Goal: Information Seeking & Learning: Learn about a topic

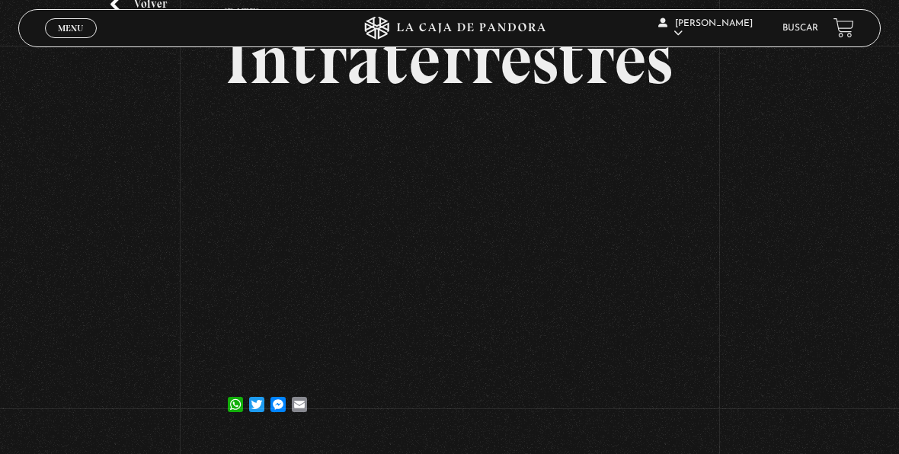
scroll to position [114, 0]
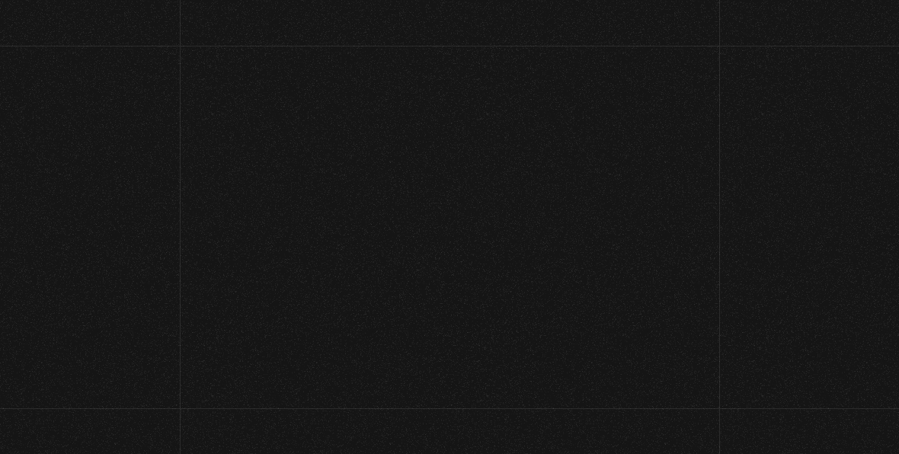
scroll to position [102, 0]
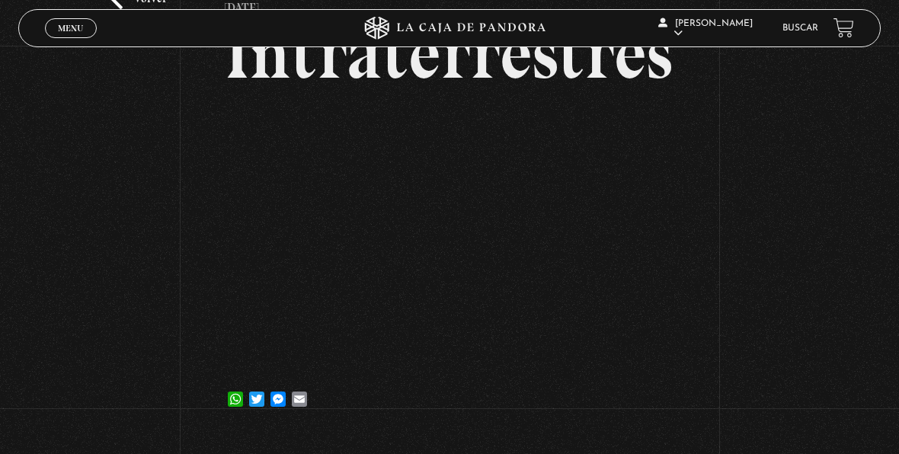
click at [63, 26] on span "Menu" at bounding box center [70, 28] width 25 height 9
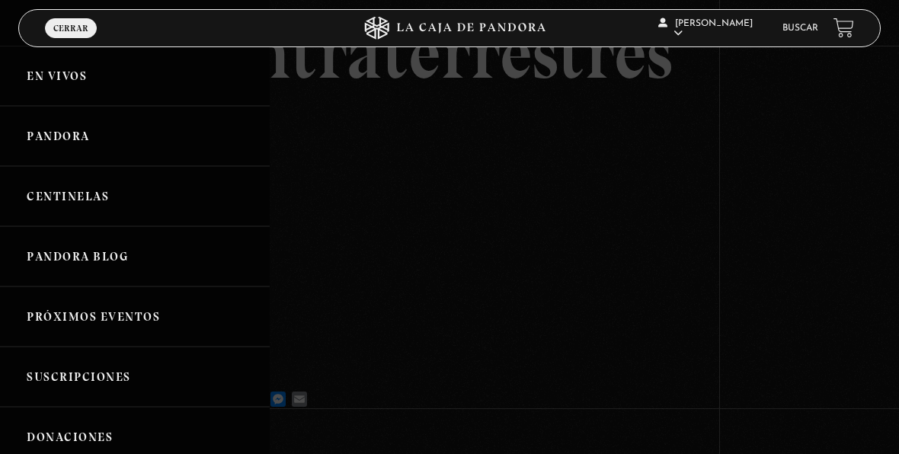
click at [799, 20] on li "Buscar" at bounding box center [800, 28] width 36 height 21
click at [806, 31] on link "Buscar" at bounding box center [800, 28] width 36 height 9
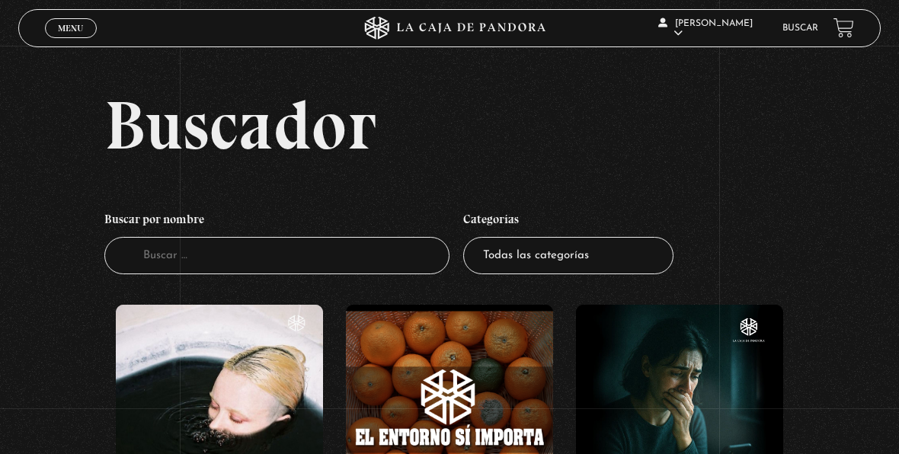
click at [550, 250] on select "Todas las categorías 11:11 Humanitario (1) Amo los Lunes (4) Análisis de series…" at bounding box center [568, 255] width 210 height 37
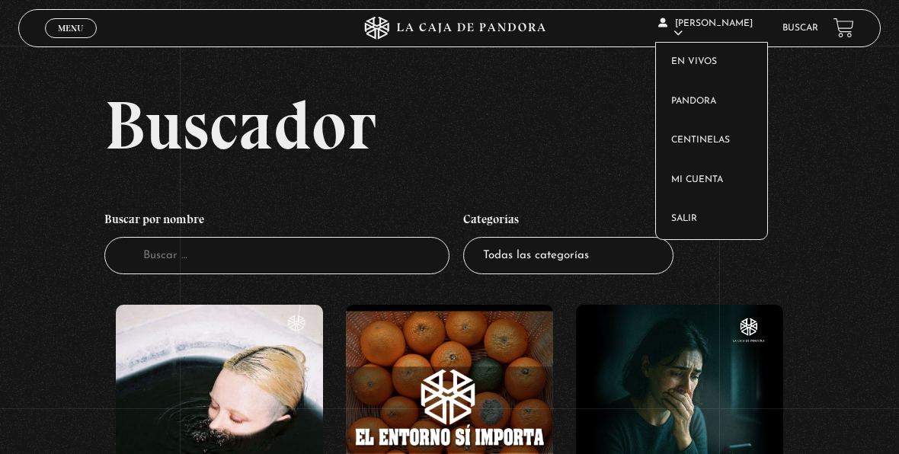
select select "centinelas"
click at [469, 237] on select "Todas las categorías 11:11 Humanitario (1) Amo los Lunes (4) Análisis de series…" at bounding box center [568, 255] width 210 height 37
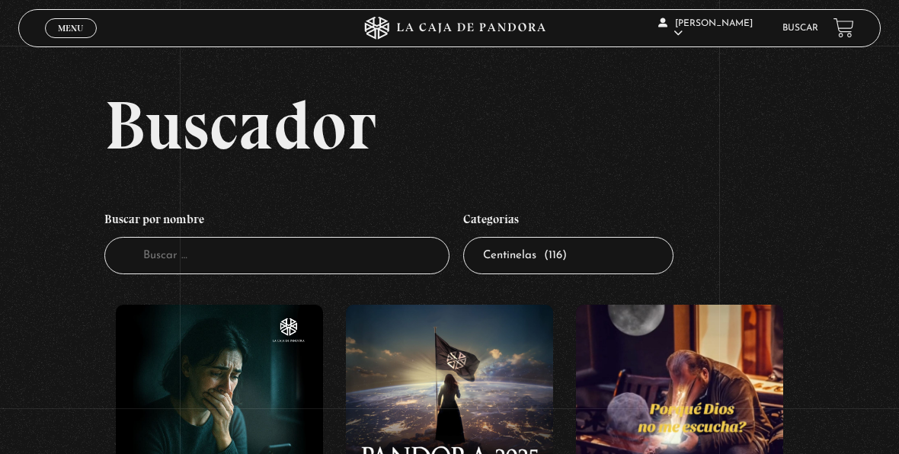
click at [593, 256] on select "Todas las categorías 11:11 Humanitario (1) Amo los Lunes (4) Análisis de series…" at bounding box center [568, 255] width 210 height 37
select select "nuevo-orden-mundial-nwo"
click at [469, 237] on select "Todas las categorías 11:11 Humanitario (1) Amo los Lunes (4) Análisis de series…" at bounding box center [568, 255] width 210 height 37
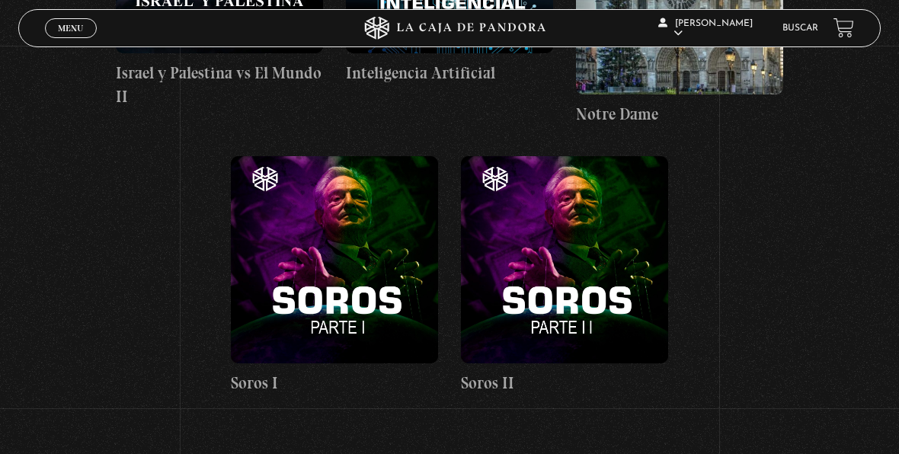
scroll to position [7894, 0]
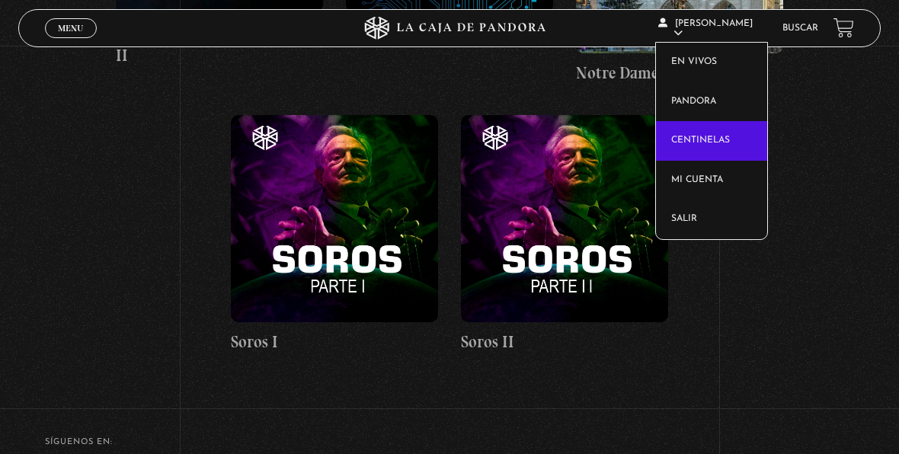
click at [709, 129] on link "Centinelas" at bounding box center [712, 141] width 112 height 40
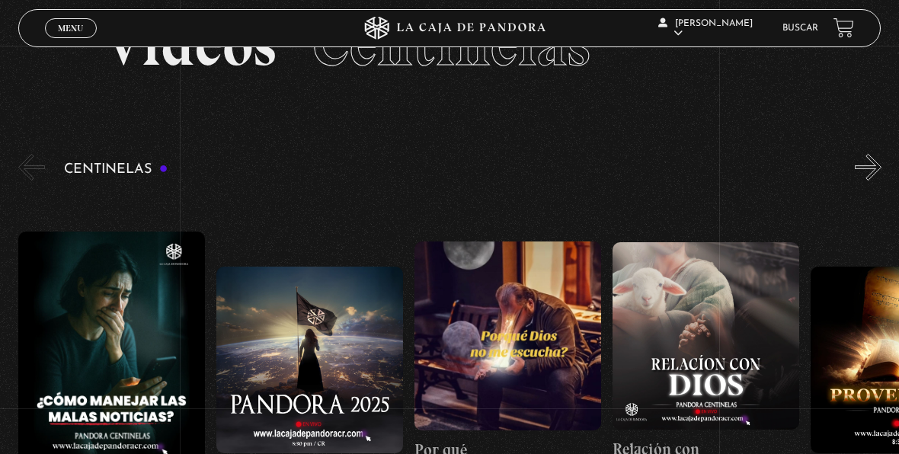
scroll to position [80, 0]
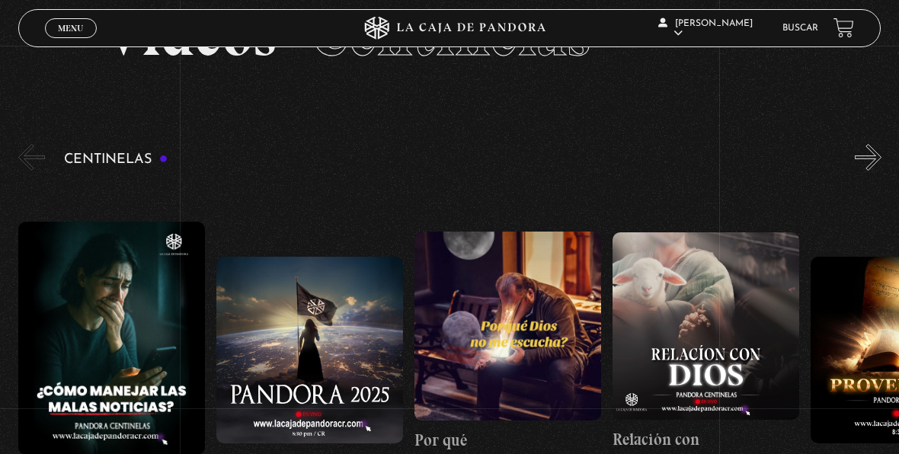
click at [881, 166] on button "»" at bounding box center [868, 157] width 27 height 27
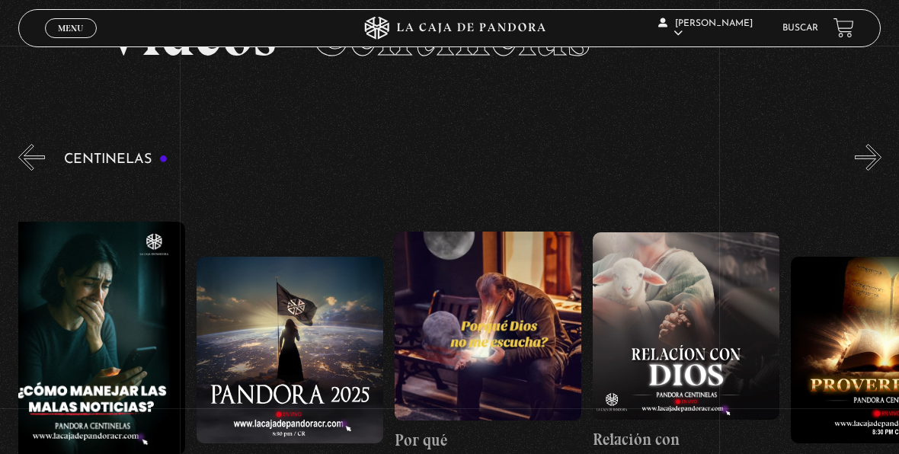
click at [881, 166] on button "»" at bounding box center [868, 157] width 27 height 27
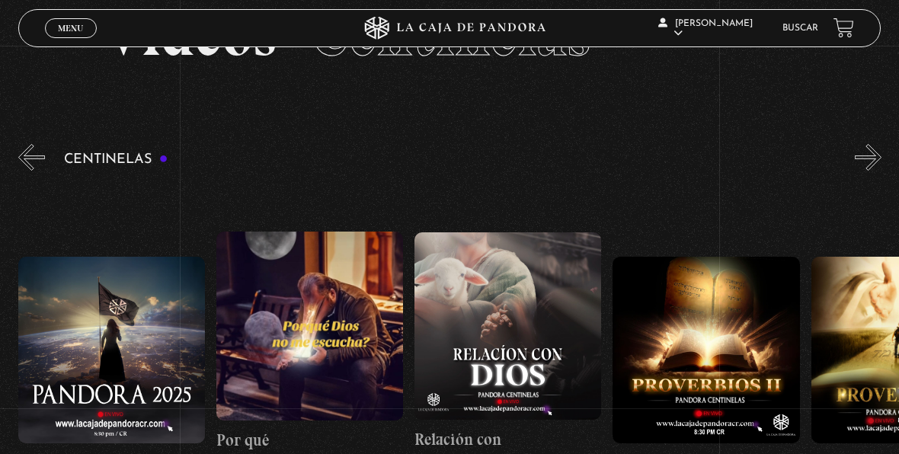
click at [881, 166] on button "»" at bounding box center [868, 157] width 27 height 27
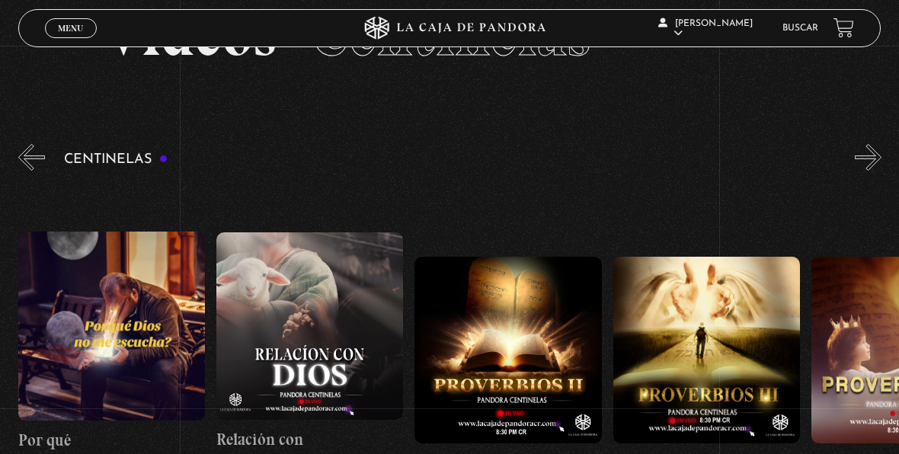
scroll to position [0, 396]
click at [881, 166] on button "»" at bounding box center [868, 157] width 27 height 27
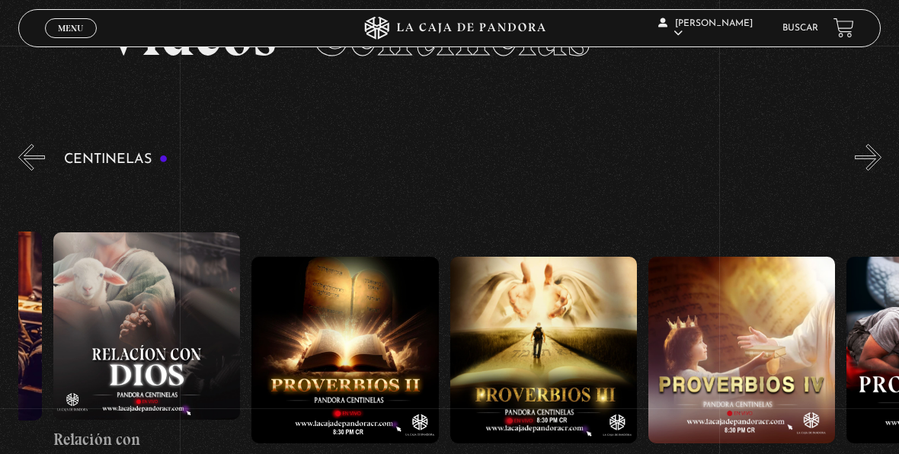
click at [881, 166] on button "»" at bounding box center [868, 157] width 27 height 27
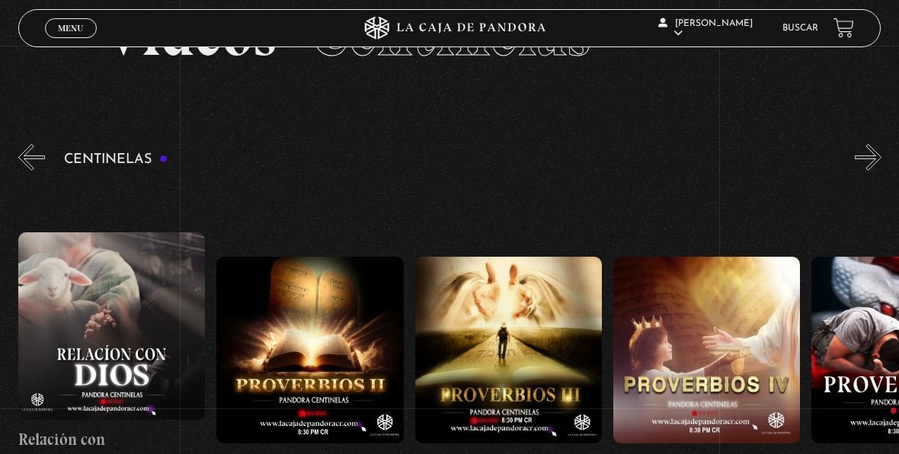
click at [881, 166] on button "»" at bounding box center [868, 157] width 27 height 27
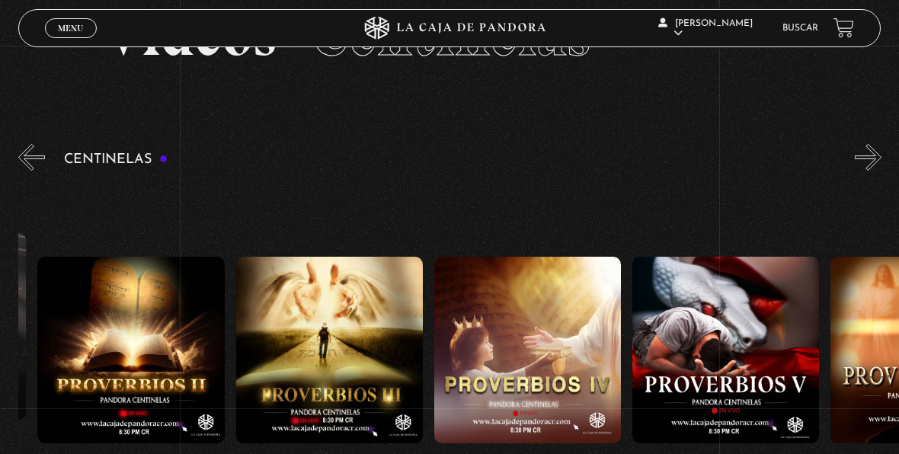
click at [881, 166] on button "»" at bounding box center [868, 157] width 27 height 27
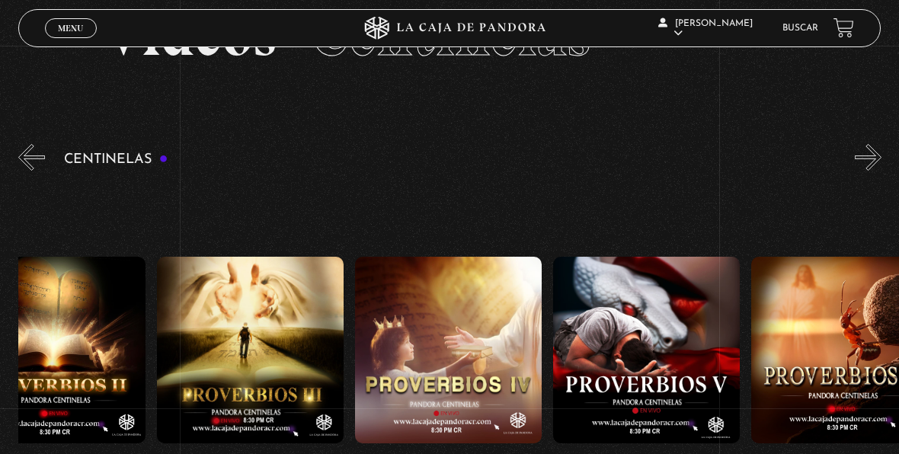
click at [881, 166] on button "»" at bounding box center [868, 157] width 27 height 27
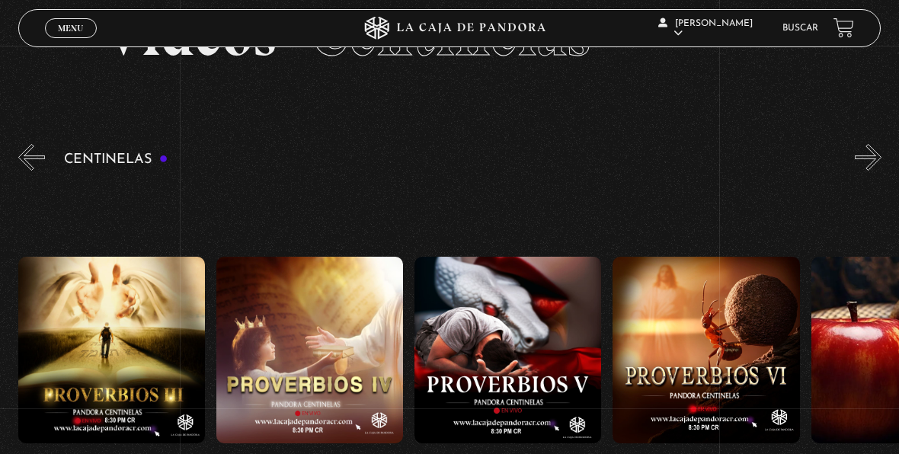
click at [881, 166] on button "»" at bounding box center [868, 157] width 27 height 27
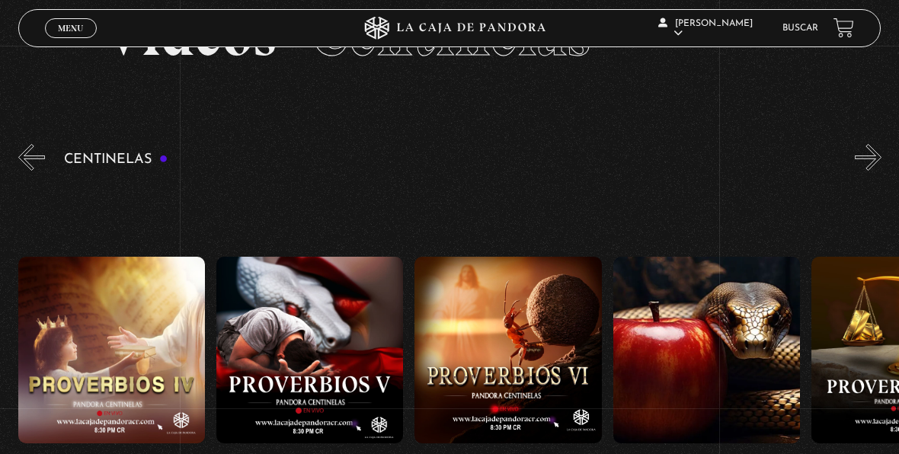
scroll to position [0, 1189]
click at [881, 166] on button "»" at bounding box center [868, 157] width 27 height 27
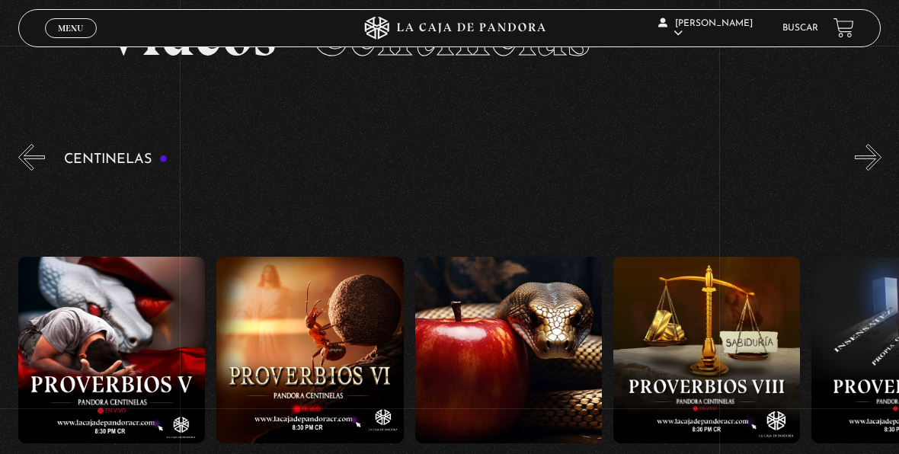
click at [881, 166] on button "»" at bounding box center [868, 157] width 27 height 27
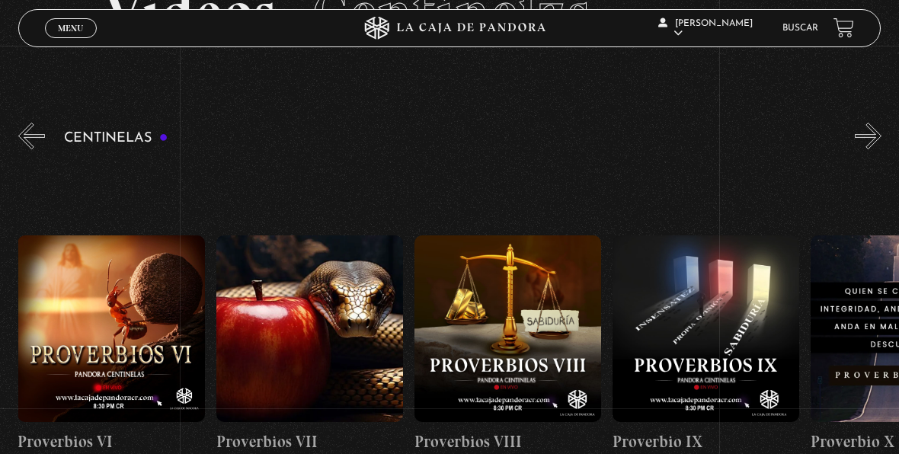
scroll to position [110, 0]
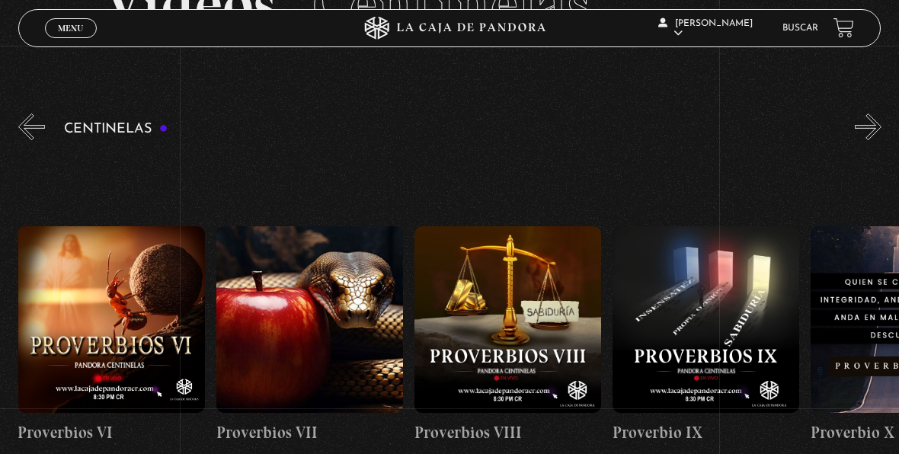
click at [879, 131] on button "»" at bounding box center [868, 127] width 27 height 27
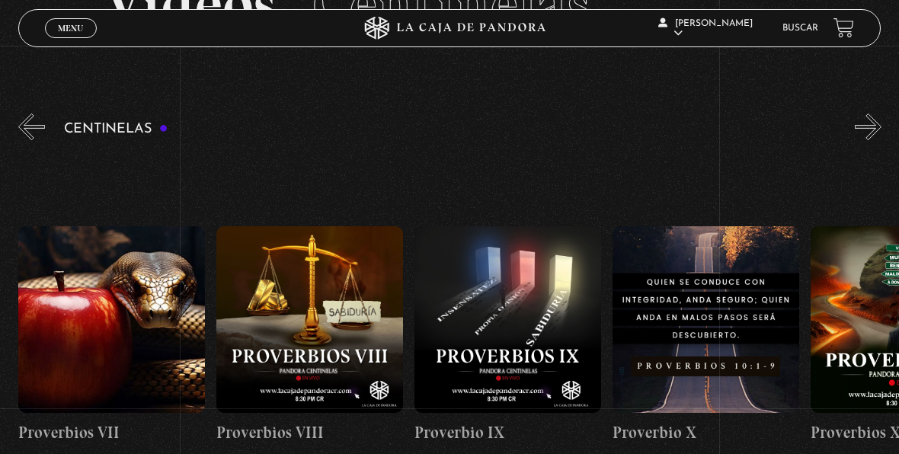
scroll to position [0, 1784]
click at [879, 131] on button "»" at bounding box center [868, 127] width 27 height 27
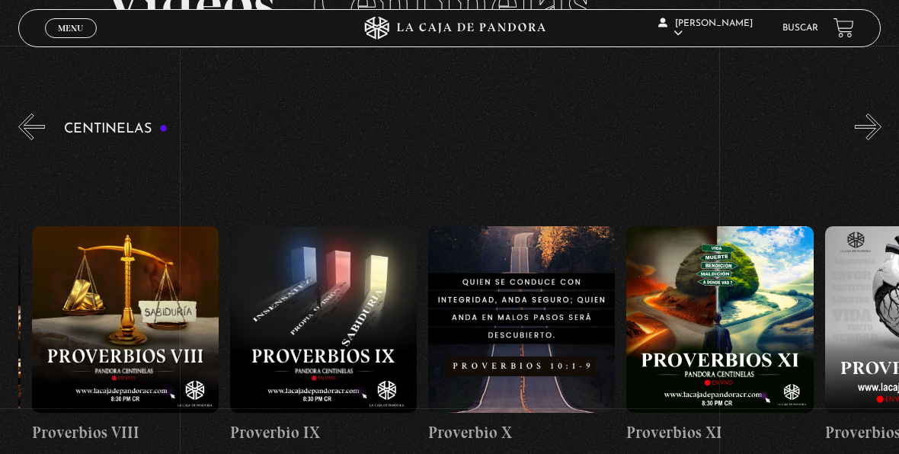
scroll to position [0, 1982]
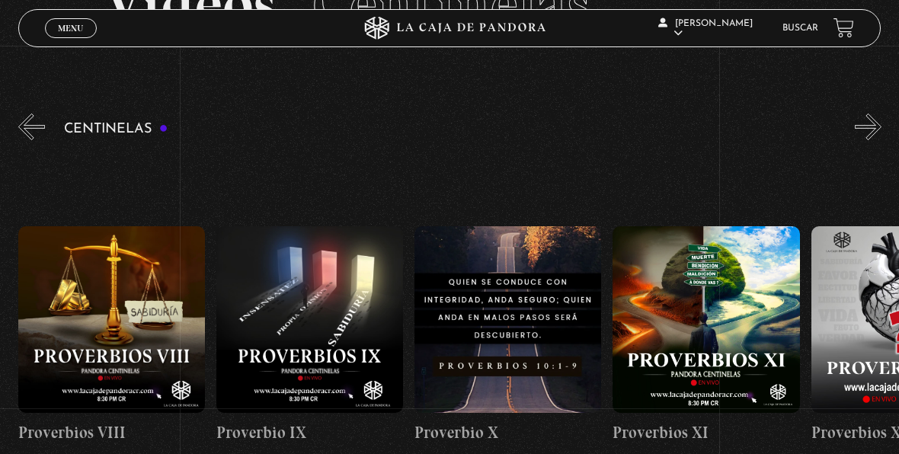
click at [879, 131] on button "»" at bounding box center [868, 127] width 27 height 27
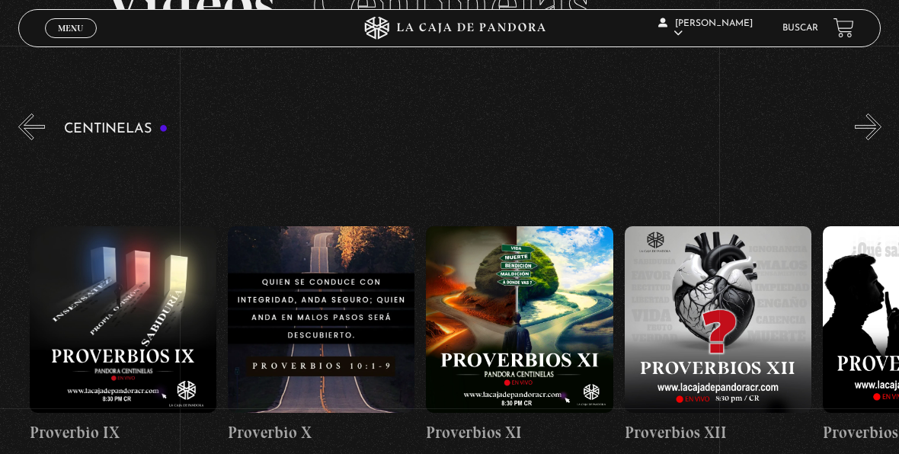
click at [879, 131] on button "»" at bounding box center [868, 127] width 27 height 27
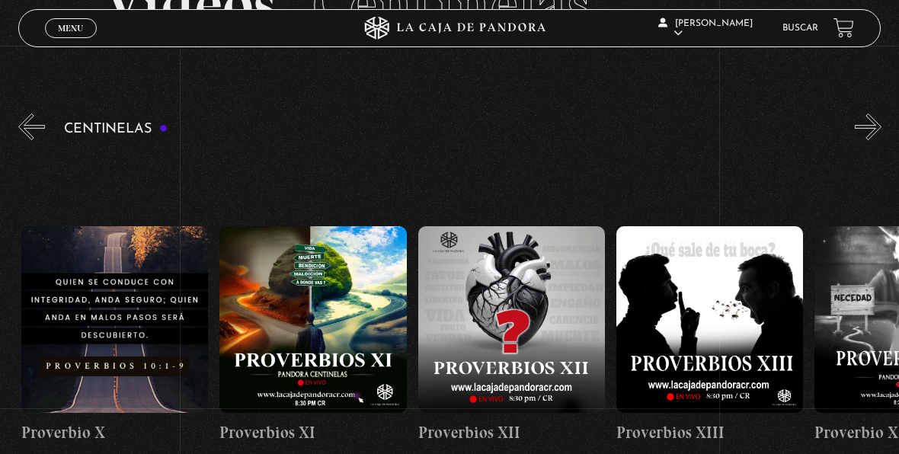
click at [879, 131] on button "»" at bounding box center [868, 127] width 27 height 27
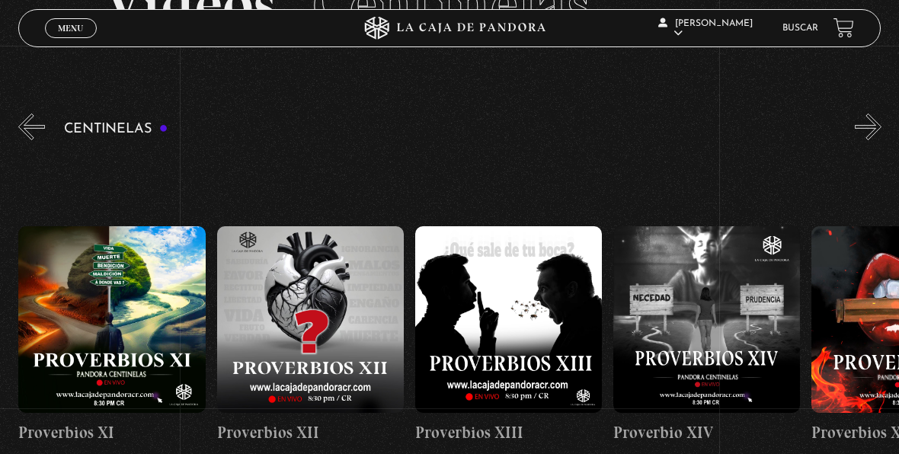
click at [879, 131] on button "»" at bounding box center [868, 127] width 27 height 27
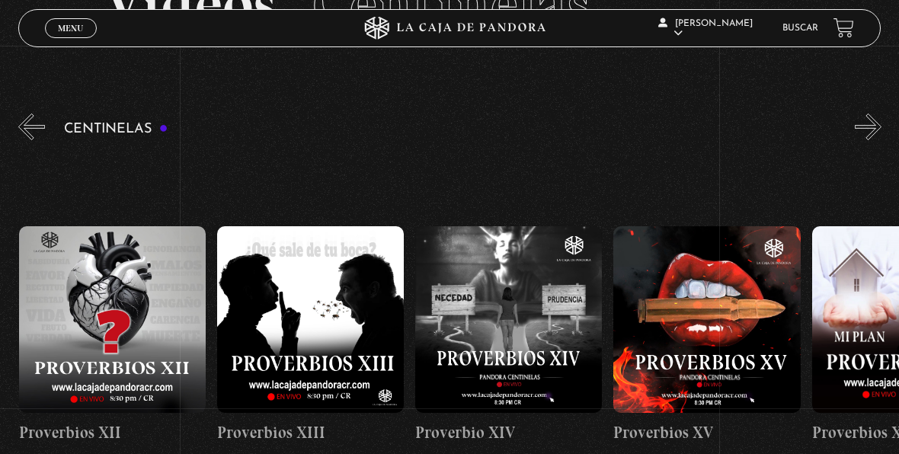
click at [879, 131] on button "»" at bounding box center [868, 127] width 27 height 27
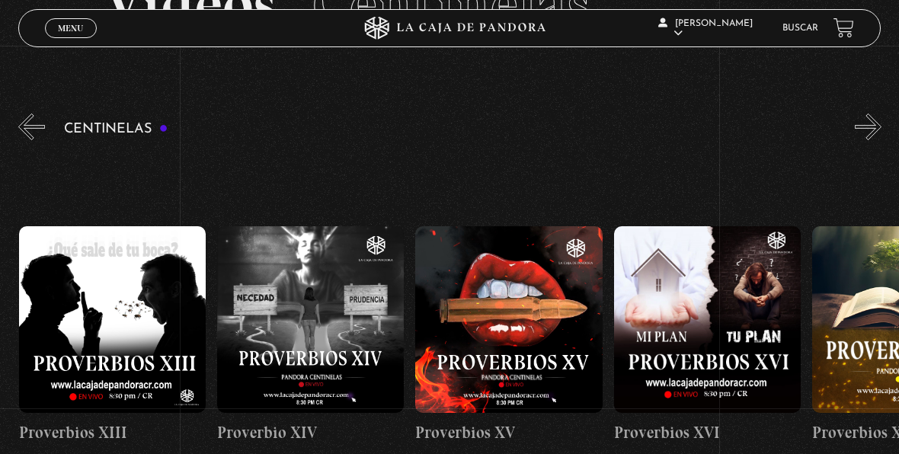
click at [879, 131] on button "»" at bounding box center [868, 127] width 27 height 27
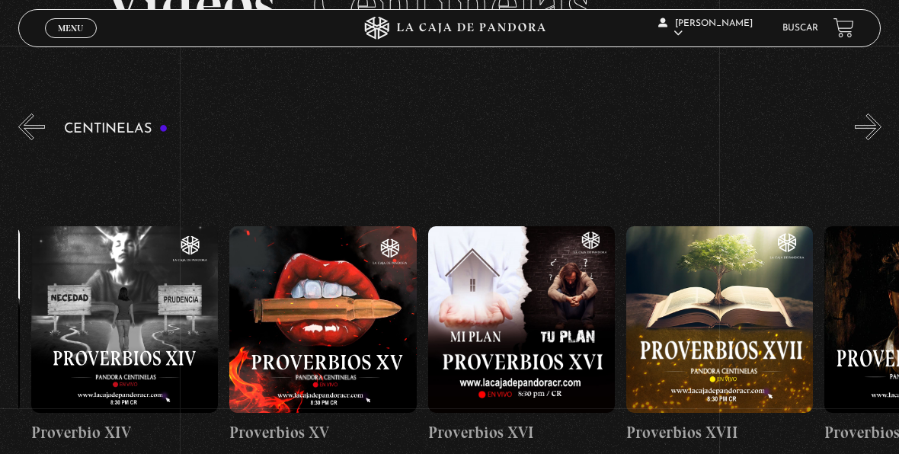
click at [879, 131] on button "»" at bounding box center [868, 127] width 27 height 27
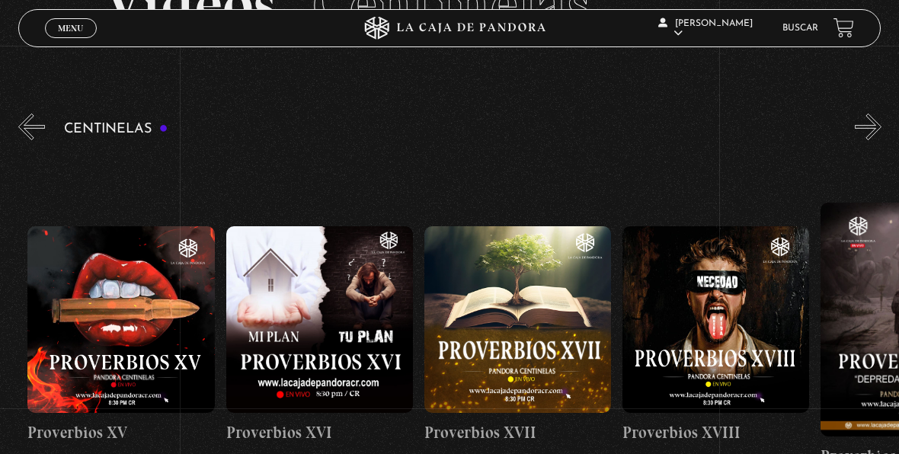
click at [879, 131] on button "»" at bounding box center [868, 127] width 27 height 27
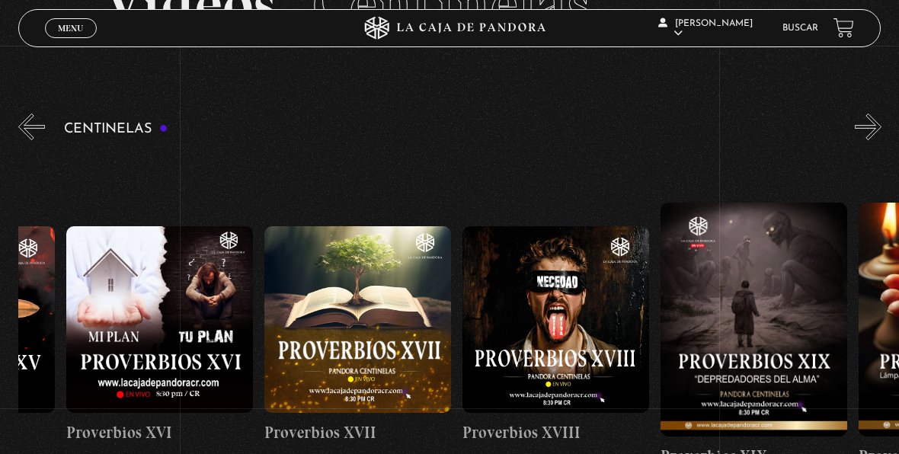
click at [879, 131] on button "»" at bounding box center [868, 127] width 27 height 27
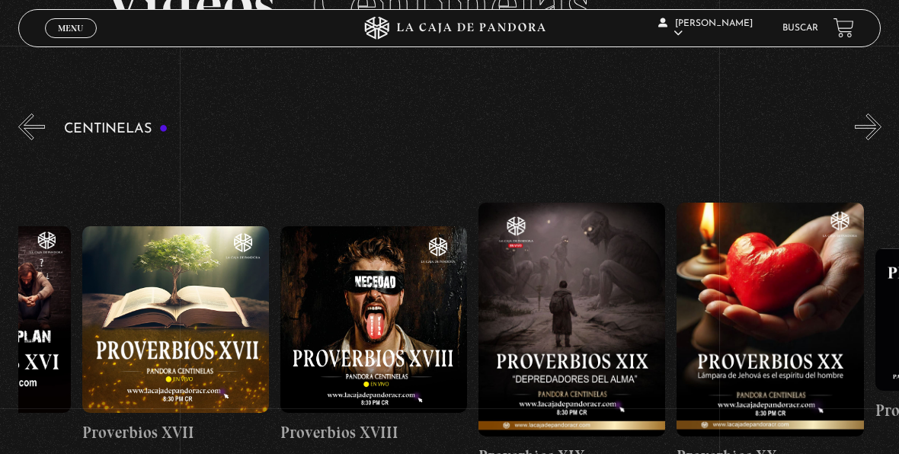
click at [879, 131] on button "»" at bounding box center [868, 127] width 27 height 27
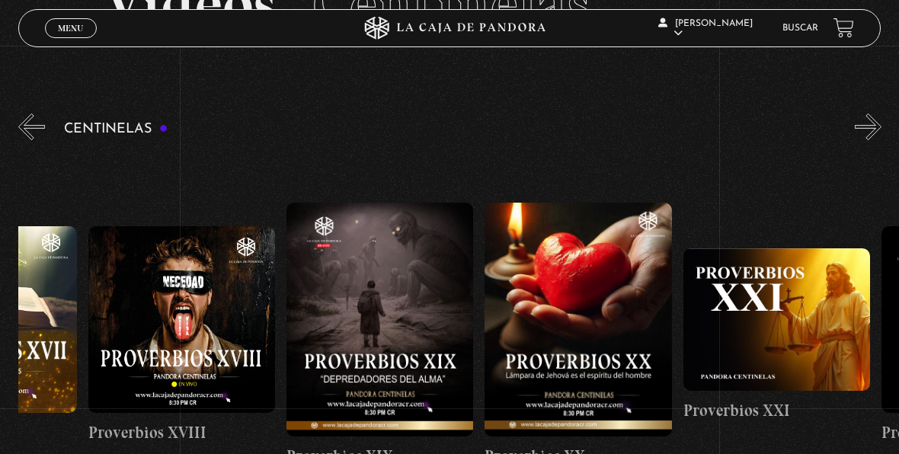
click at [879, 131] on button "»" at bounding box center [868, 127] width 27 height 27
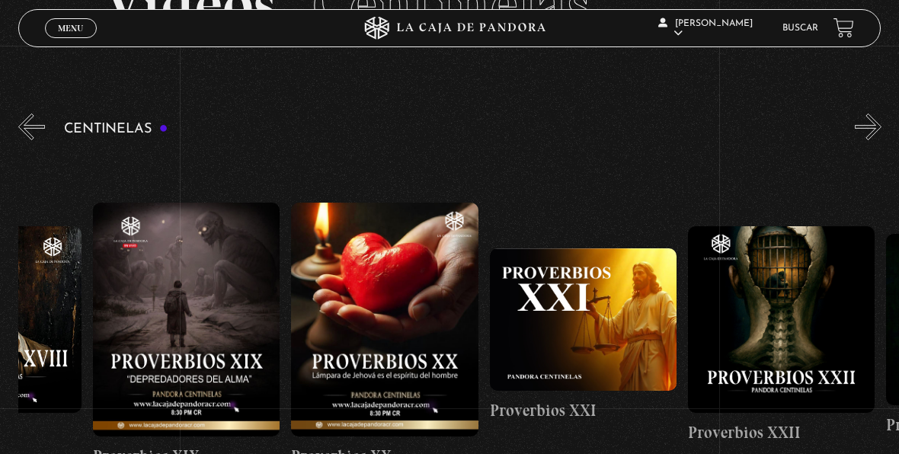
click at [879, 131] on button "»" at bounding box center [868, 127] width 27 height 27
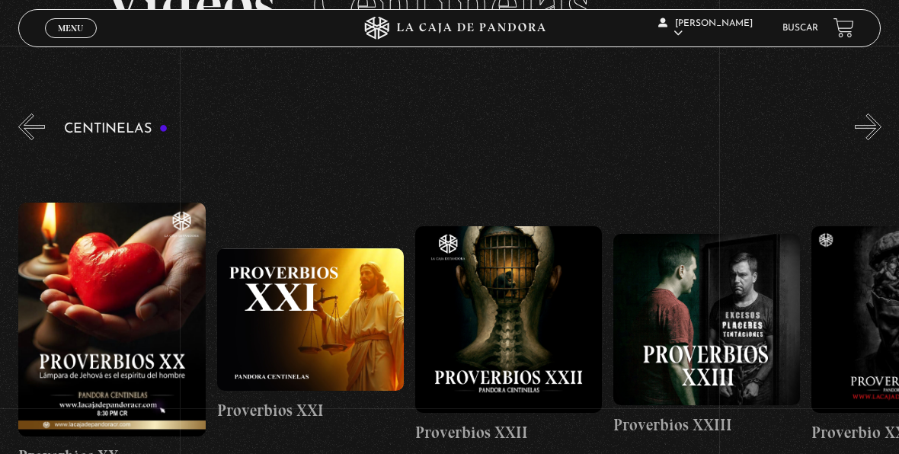
click at [879, 131] on button "»" at bounding box center [868, 127] width 27 height 27
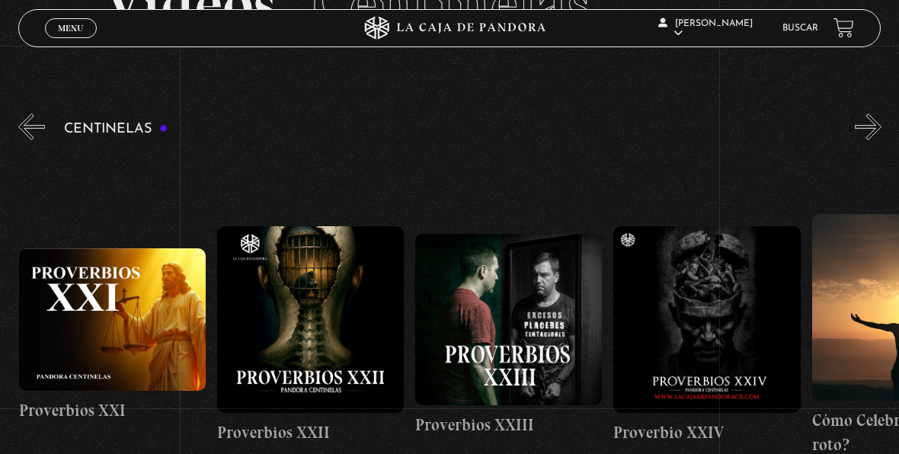
click at [879, 131] on button "»" at bounding box center [868, 127] width 27 height 27
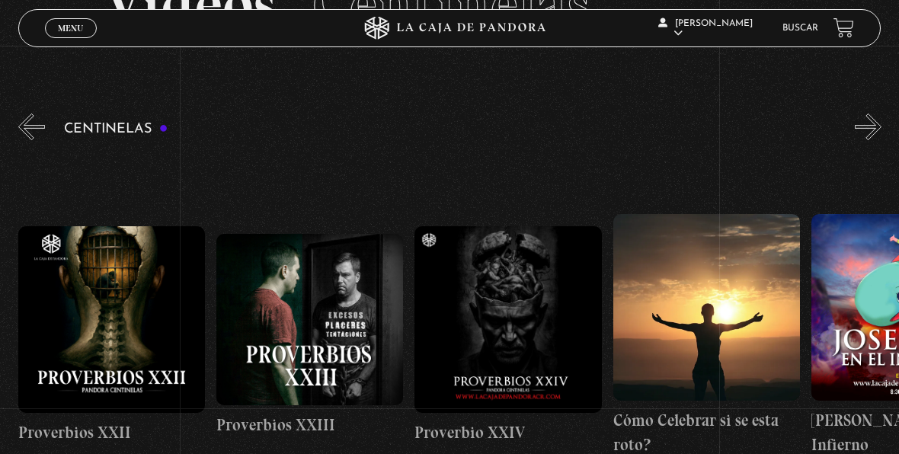
click at [879, 131] on button "»" at bounding box center [868, 127] width 27 height 27
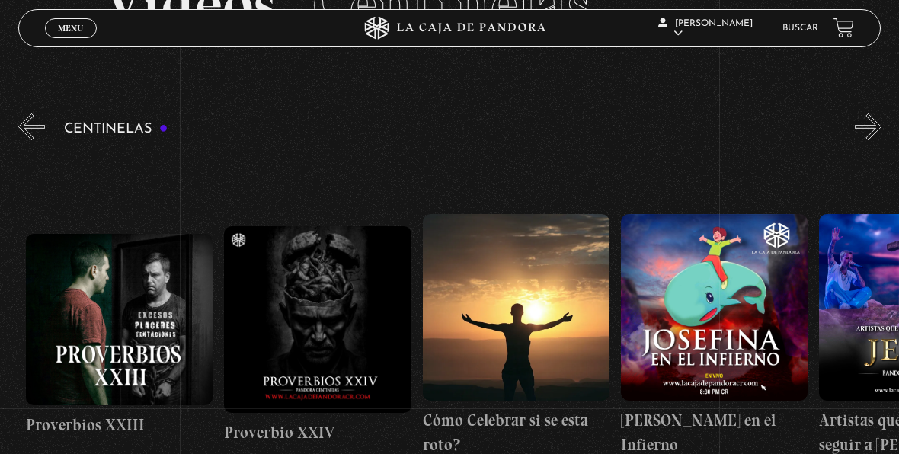
click at [879, 131] on button "»" at bounding box center [868, 127] width 27 height 27
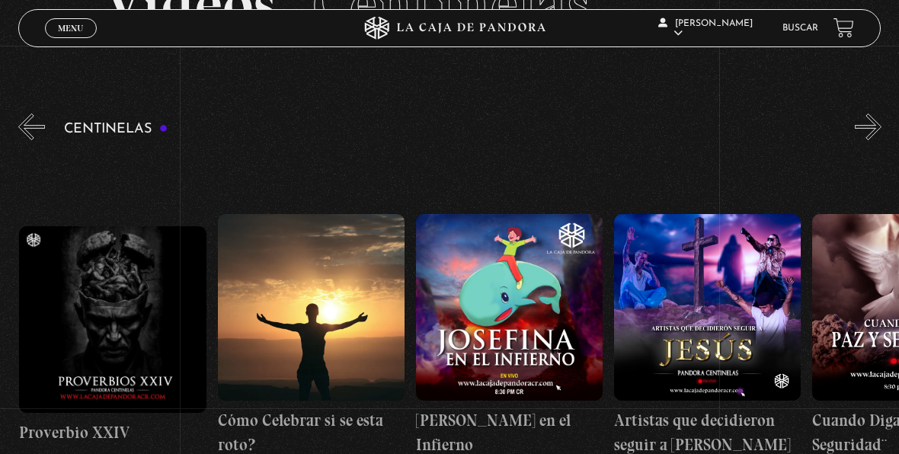
click at [879, 131] on button "»" at bounding box center [868, 127] width 27 height 27
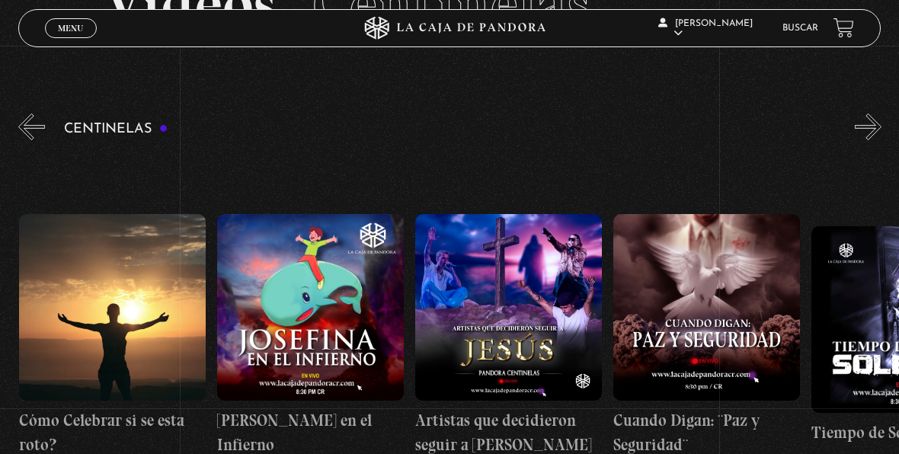
scroll to position [0, 5353]
click at [879, 131] on button "»" at bounding box center [868, 127] width 27 height 27
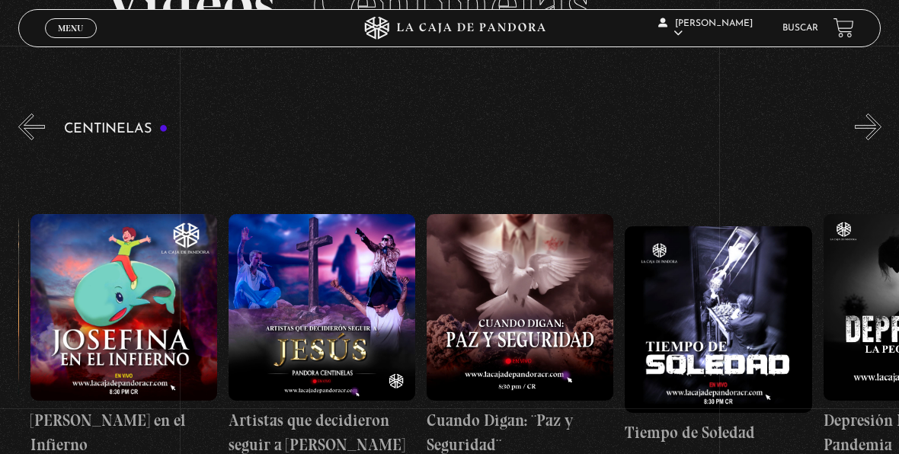
scroll to position [0, 5551]
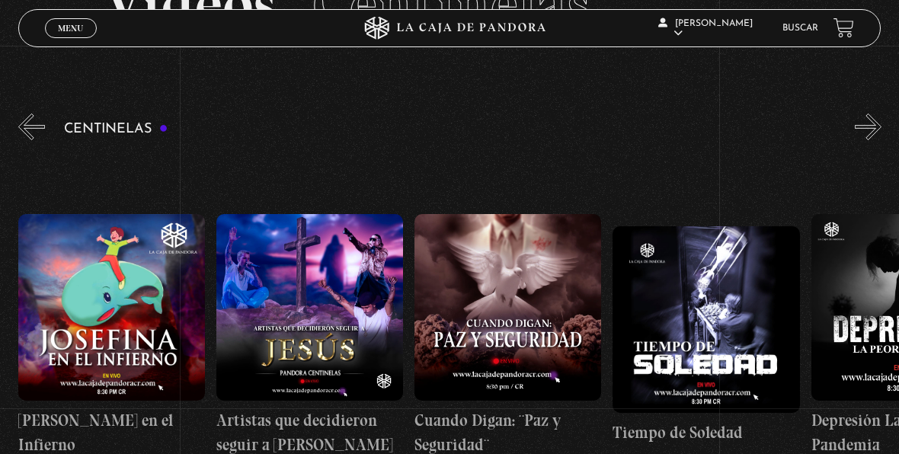
click at [288, 303] on figure at bounding box center [309, 307] width 187 height 187
click at [888, 160] on link "Depresión La Peor Pandemia" at bounding box center [904, 336] width 187 height 368
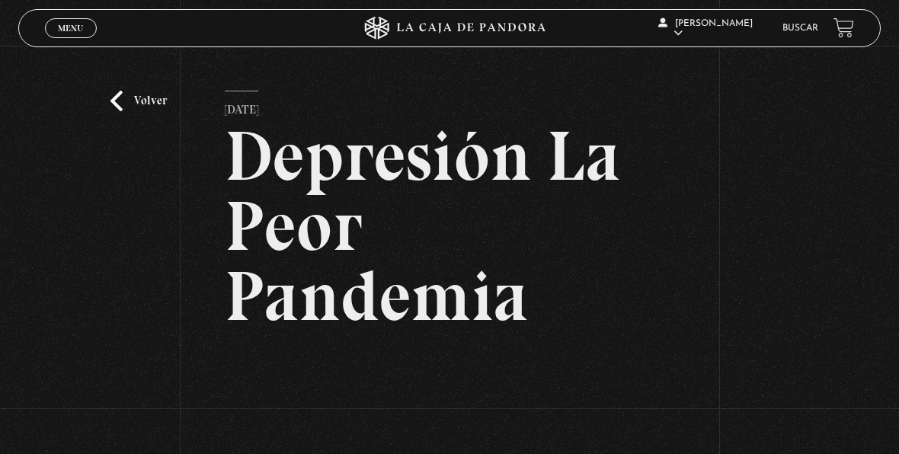
click at [143, 99] on link "Volver" at bounding box center [138, 101] width 56 height 21
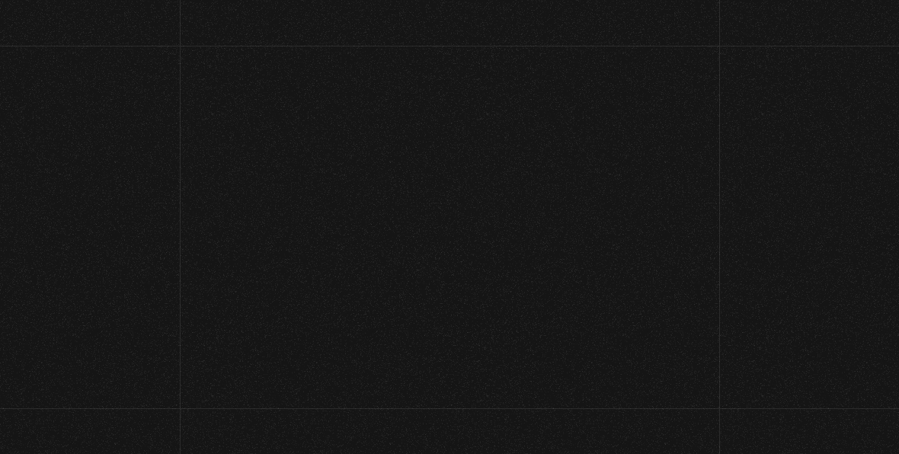
scroll to position [117, 0]
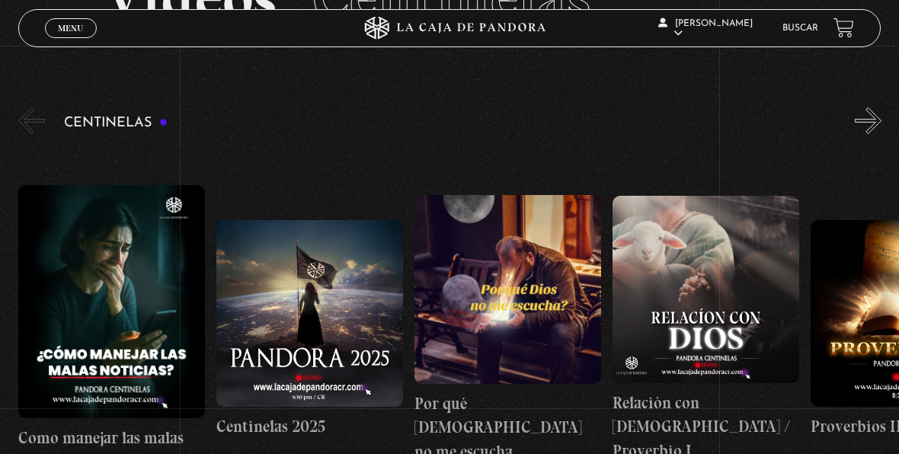
click at [880, 120] on button "»" at bounding box center [868, 120] width 27 height 27
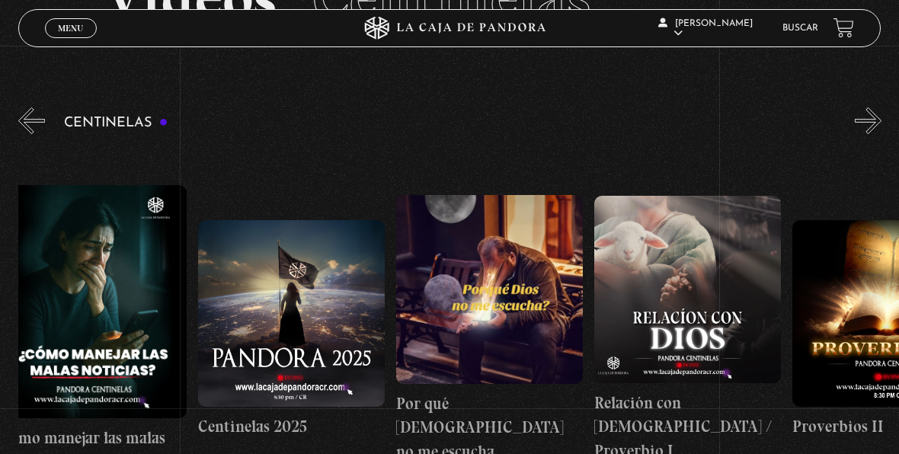
click at [880, 120] on button "»" at bounding box center [868, 120] width 27 height 27
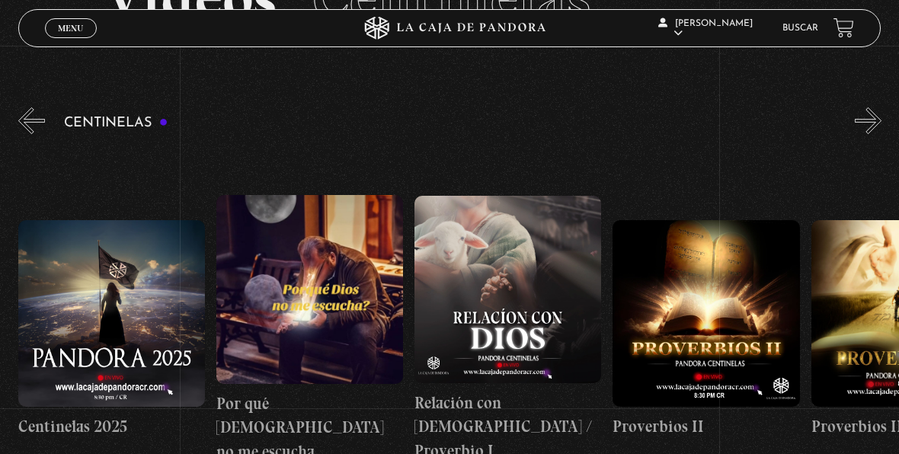
click at [880, 120] on button "»" at bounding box center [868, 120] width 27 height 27
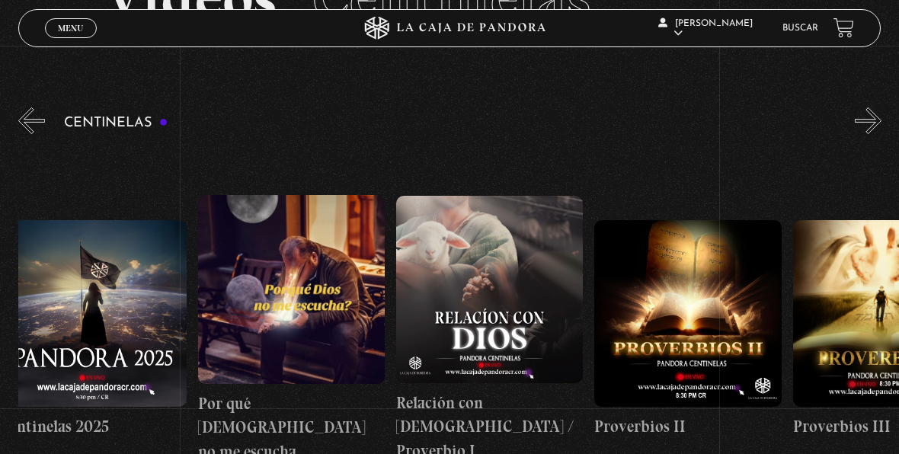
click at [880, 120] on button "»" at bounding box center [868, 120] width 27 height 27
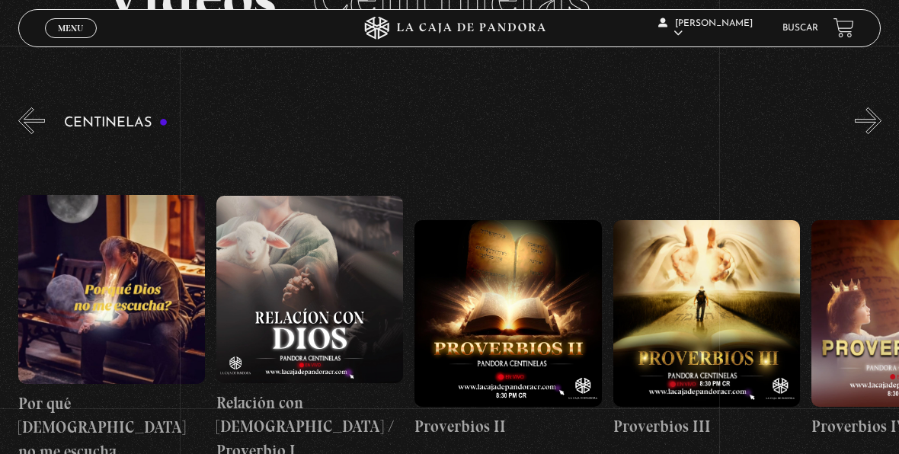
click at [880, 120] on button "»" at bounding box center [868, 120] width 27 height 27
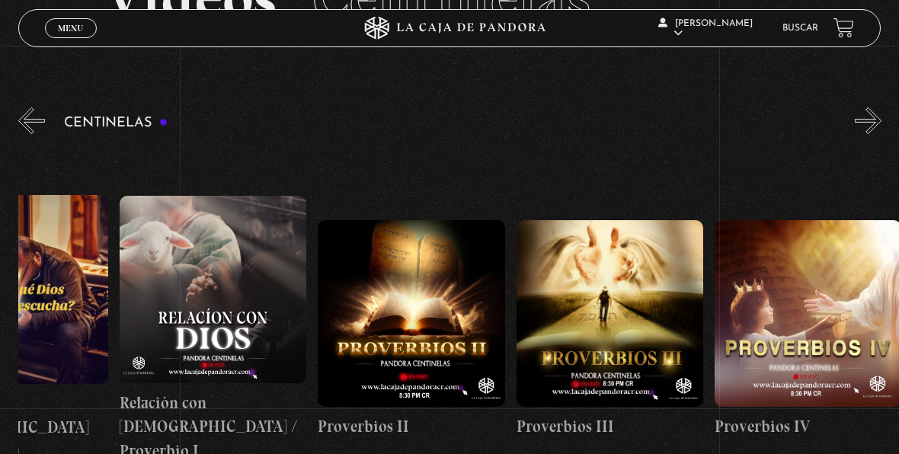
click at [880, 120] on button "»" at bounding box center [868, 120] width 27 height 27
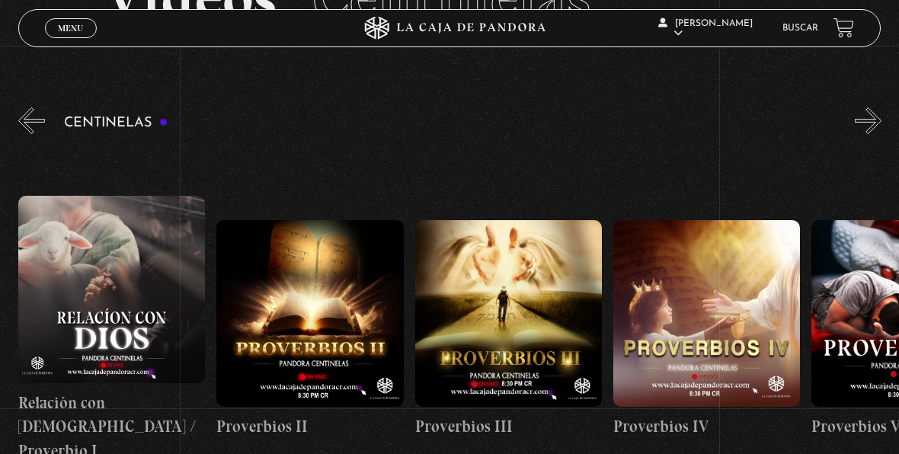
click at [880, 120] on button "»" at bounding box center [868, 120] width 27 height 27
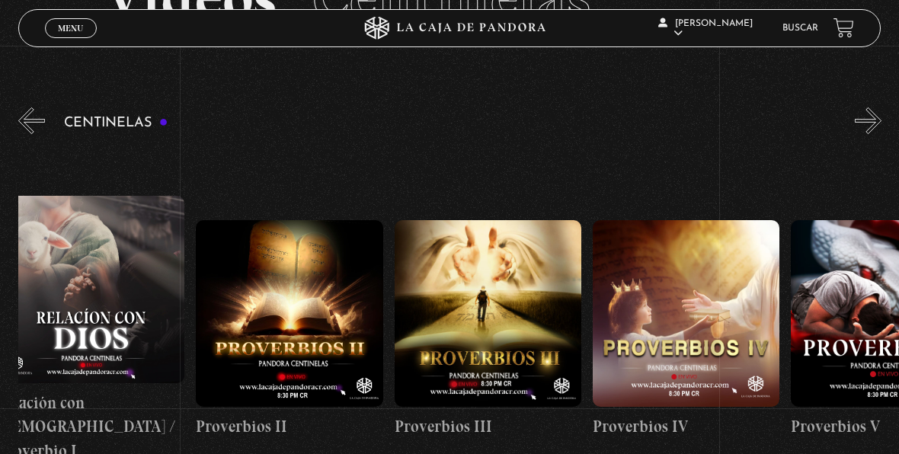
click at [880, 120] on button "»" at bounding box center [868, 120] width 27 height 27
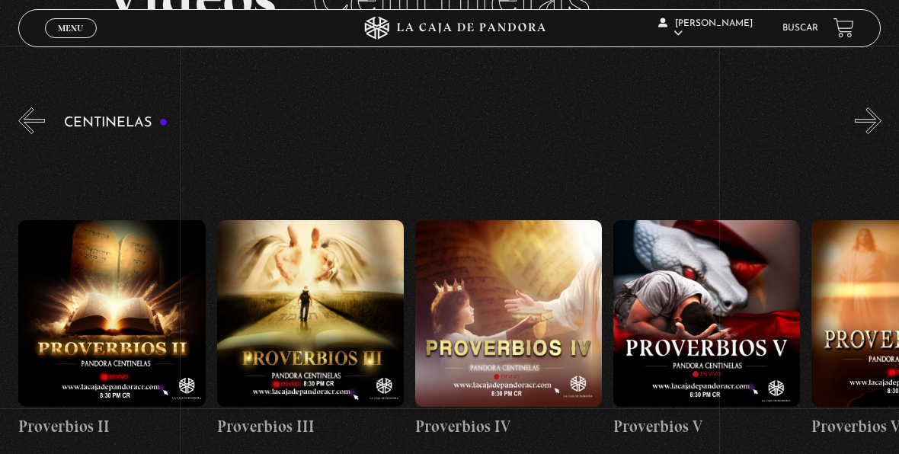
click at [880, 120] on button "»" at bounding box center [868, 120] width 27 height 27
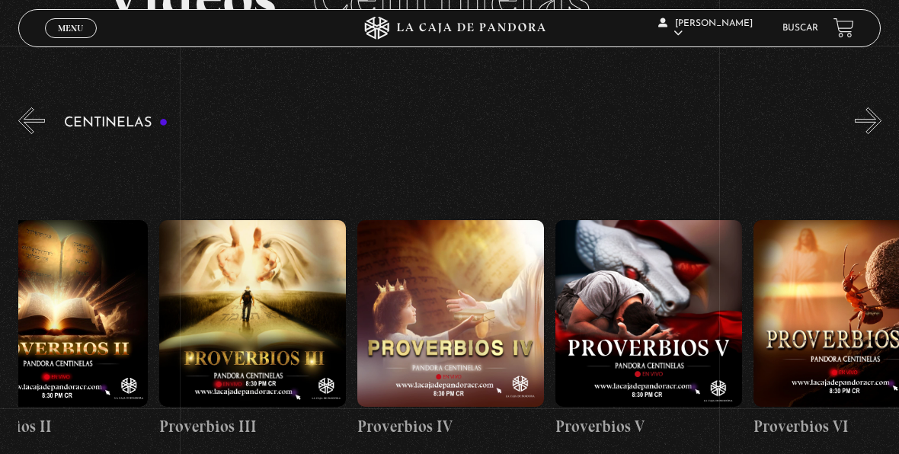
click at [880, 120] on button "»" at bounding box center [868, 120] width 27 height 27
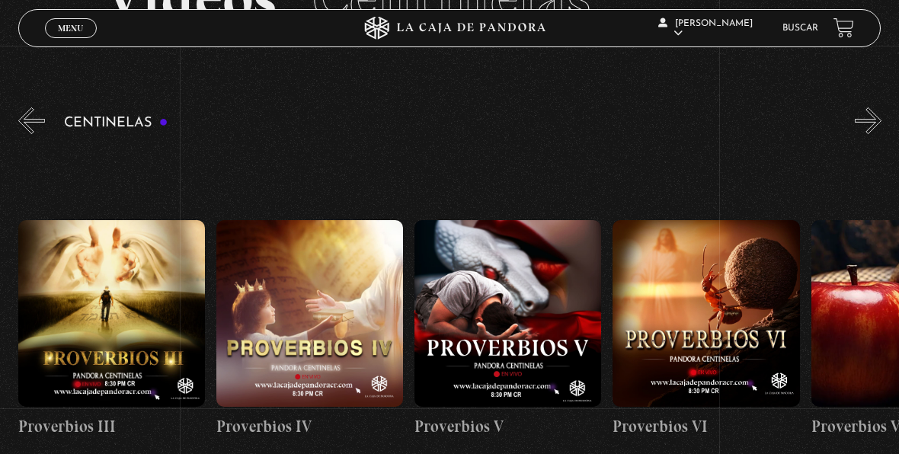
click at [880, 120] on button "»" at bounding box center [868, 120] width 27 height 27
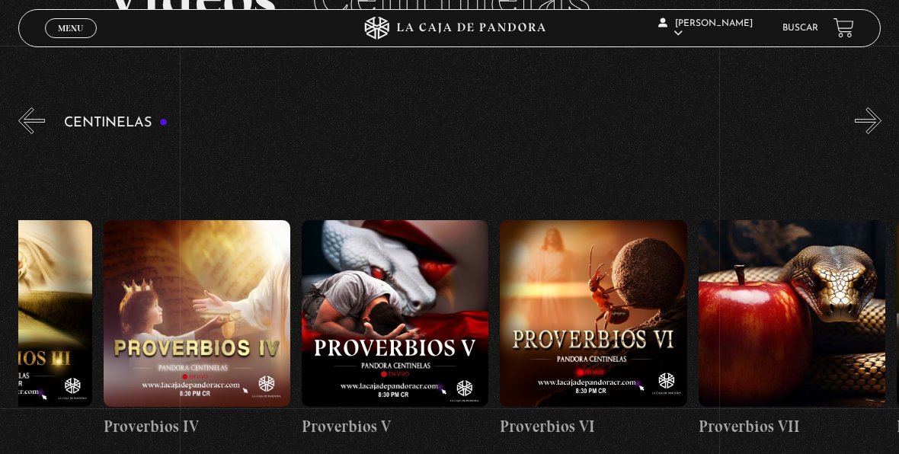
click at [880, 120] on button "»" at bounding box center [868, 120] width 27 height 27
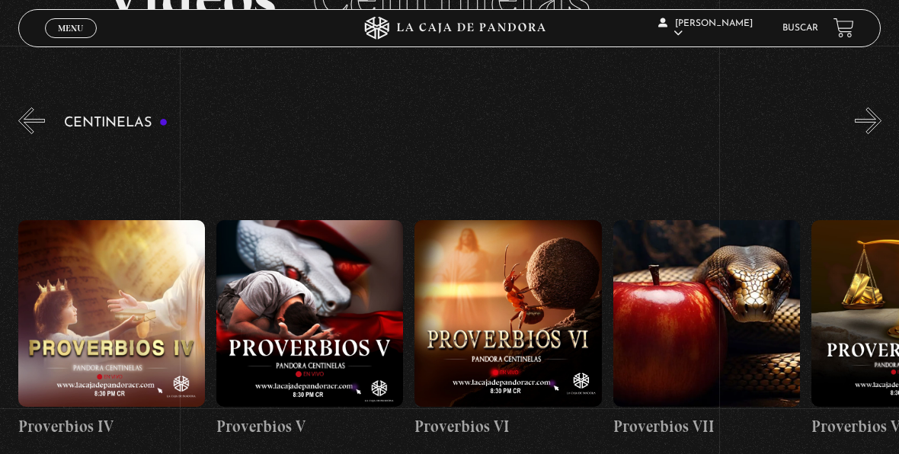
click at [880, 120] on button "»" at bounding box center [868, 120] width 27 height 27
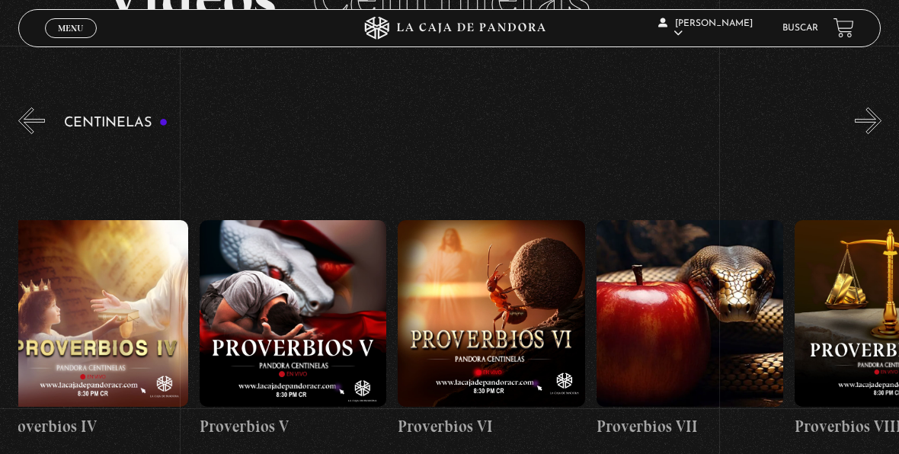
click at [880, 120] on button "»" at bounding box center [868, 120] width 27 height 27
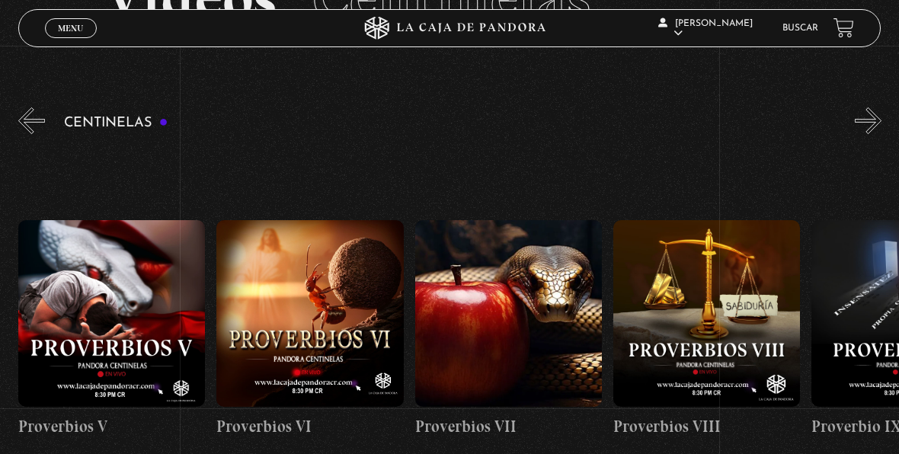
click at [880, 120] on button "»" at bounding box center [868, 120] width 27 height 27
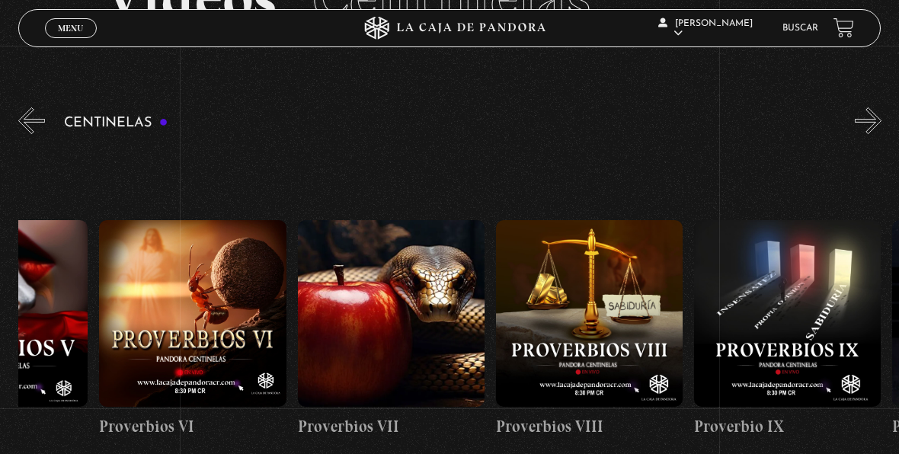
click at [880, 120] on button "»" at bounding box center [868, 120] width 27 height 27
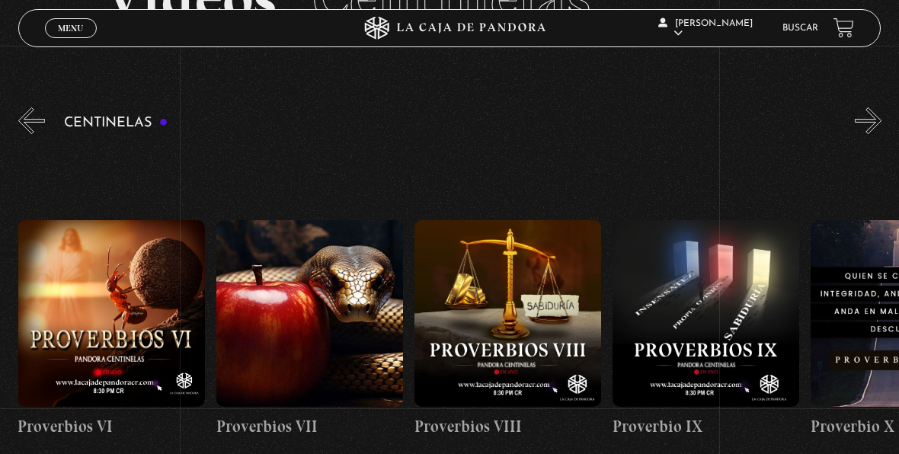
click at [880, 120] on button "»" at bounding box center [868, 120] width 27 height 27
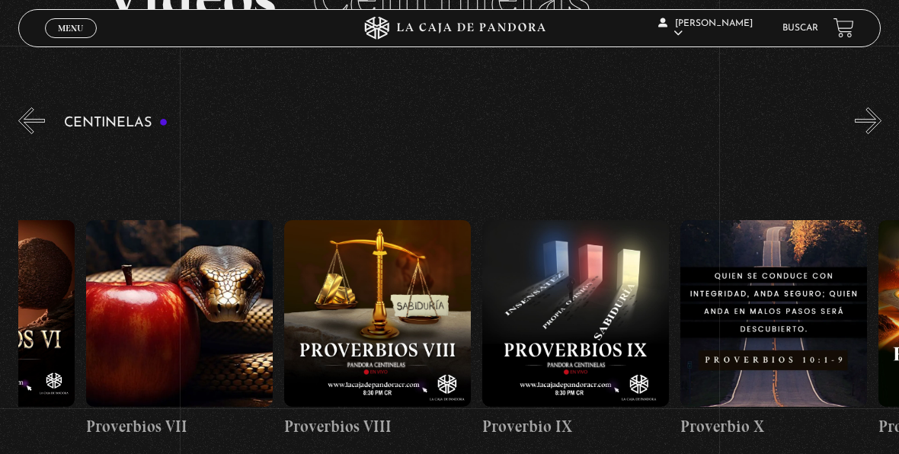
click at [880, 120] on button "»" at bounding box center [868, 120] width 27 height 27
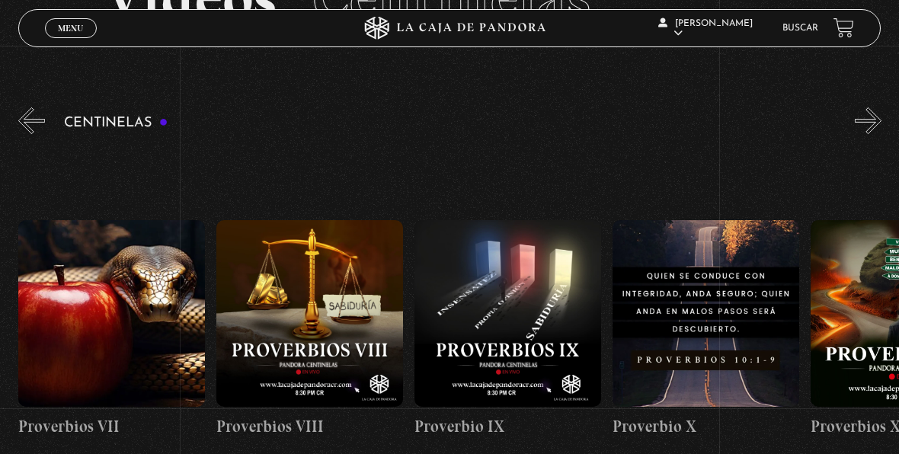
click at [880, 120] on button "»" at bounding box center [868, 120] width 27 height 27
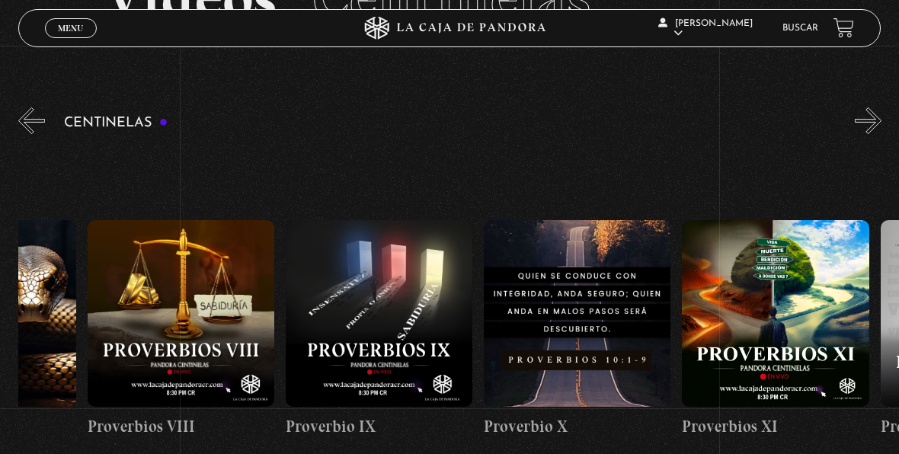
click at [880, 120] on button "»" at bounding box center [868, 120] width 27 height 27
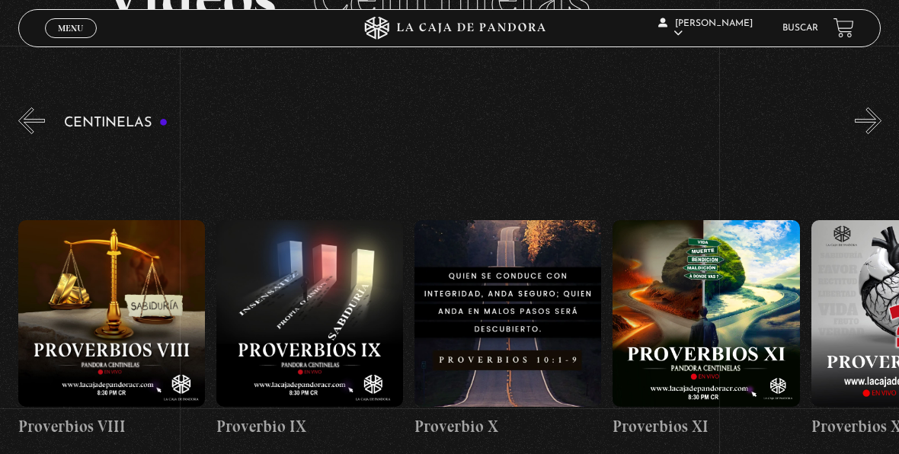
click at [880, 120] on button "»" at bounding box center [868, 120] width 27 height 27
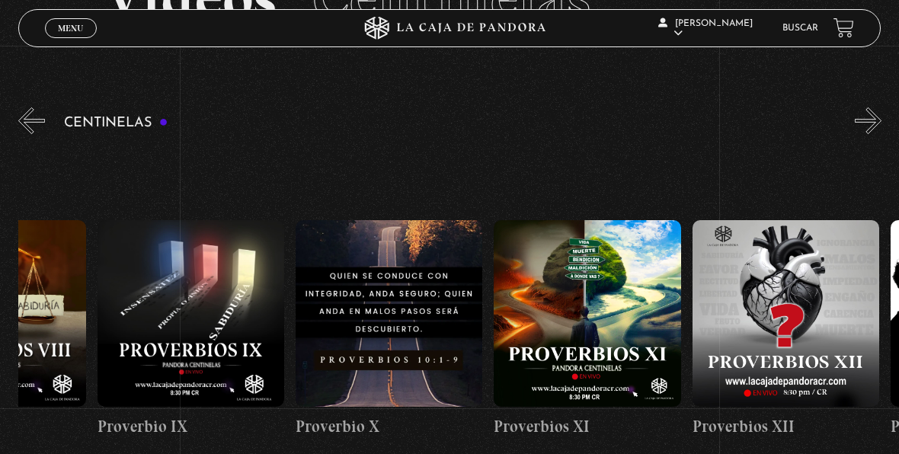
click at [880, 120] on button "»" at bounding box center [868, 120] width 27 height 27
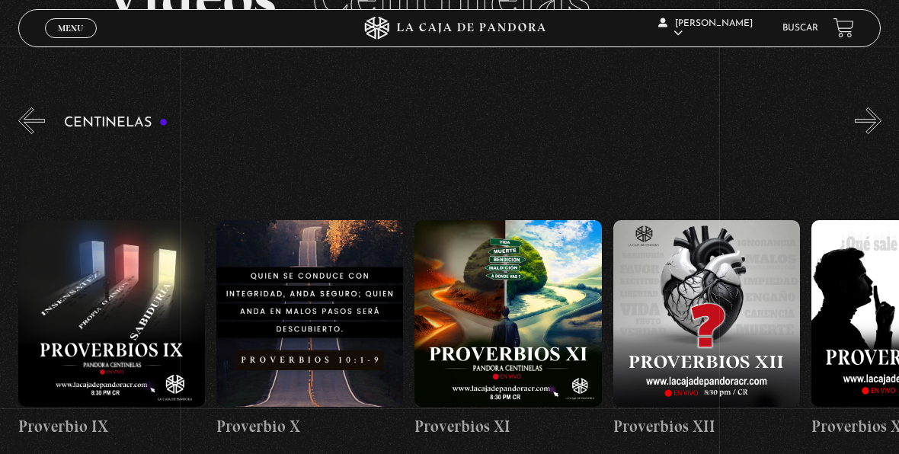
click at [880, 120] on button "»" at bounding box center [868, 120] width 27 height 27
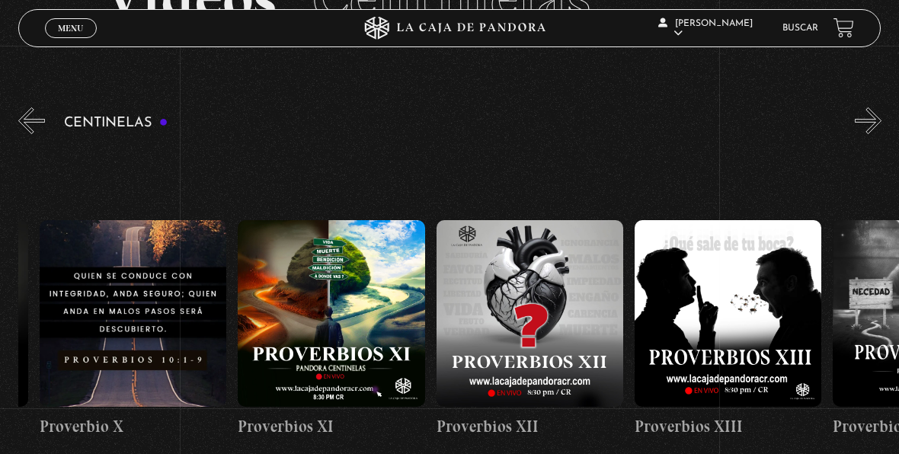
click at [880, 120] on button "»" at bounding box center [868, 120] width 27 height 27
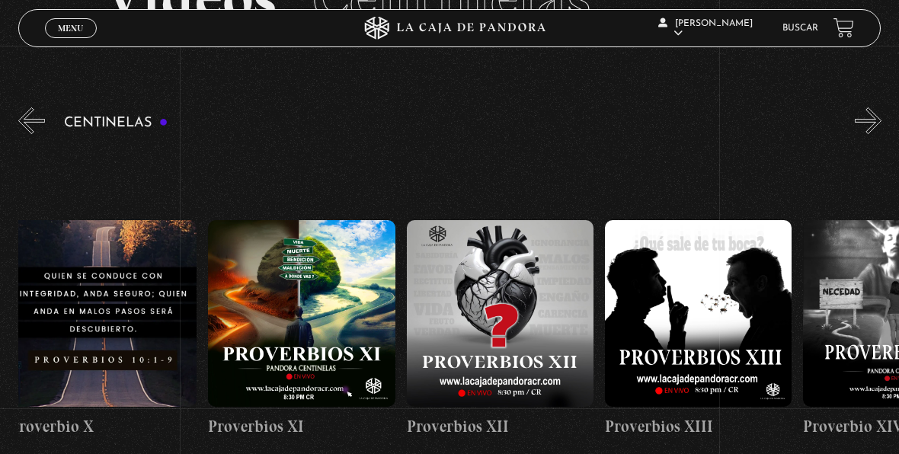
click at [880, 120] on button "»" at bounding box center [868, 120] width 27 height 27
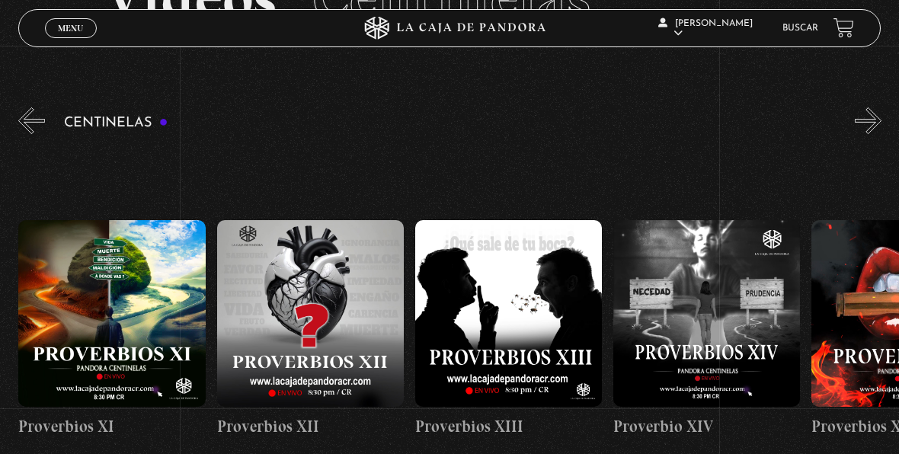
click at [880, 120] on button "»" at bounding box center [868, 120] width 27 height 27
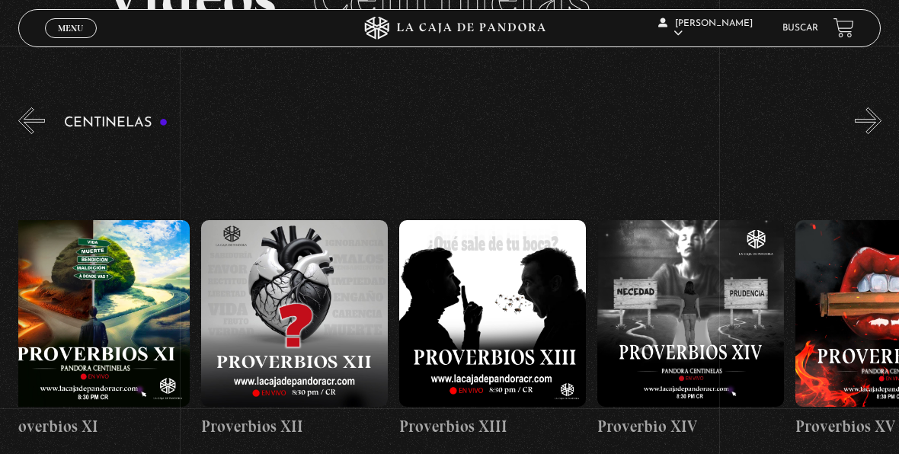
click at [880, 120] on button "»" at bounding box center [868, 120] width 27 height 27
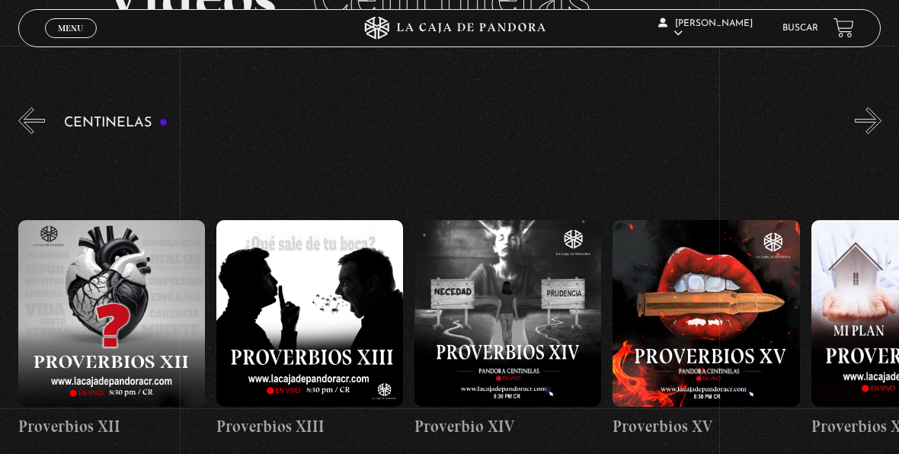
click at [880, 120] on button "»" at bounding box center [868, 120] width 27 height 27
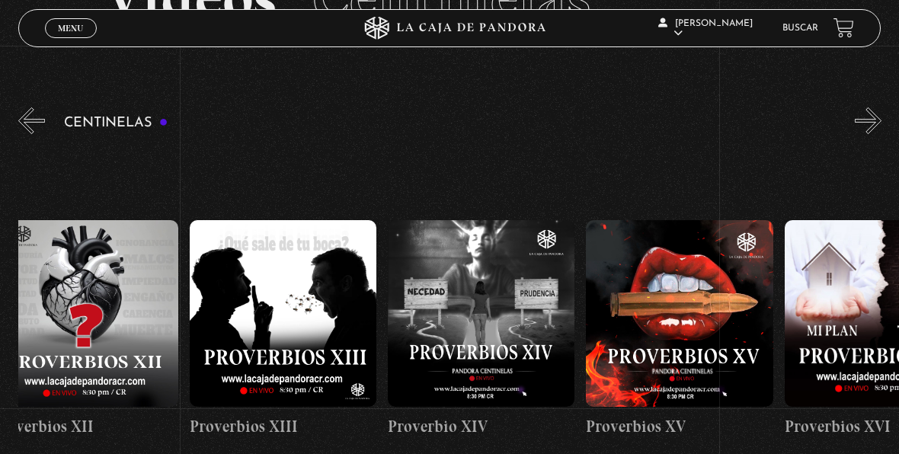
click at [880, 120] on button "»" at bounding box center [868, 120] width 27 height 27
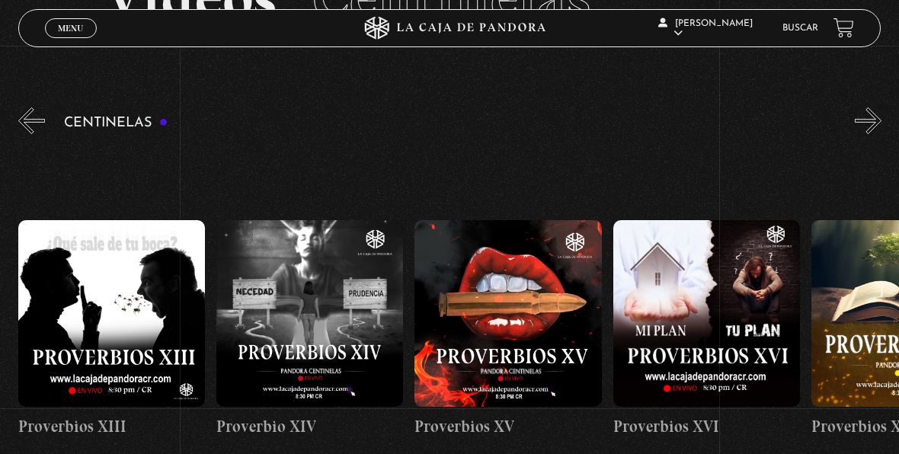
click at [880, 120] on button "»" at bounding box center [868, 120] width 27 height 27
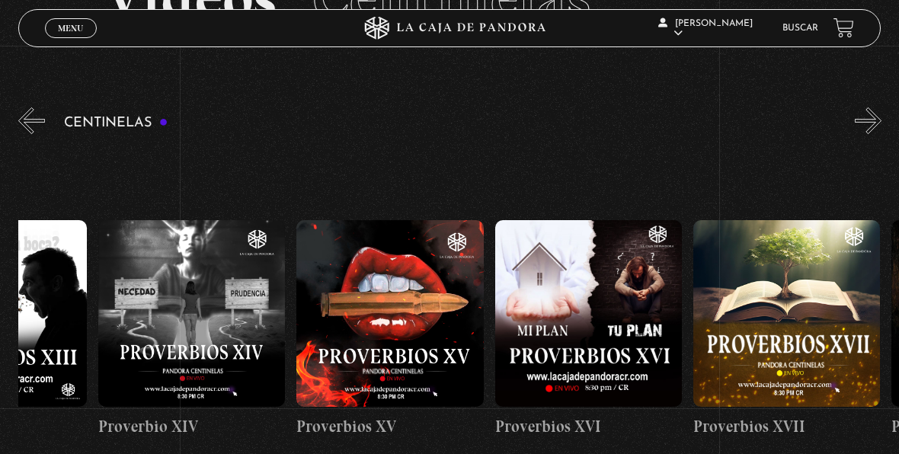
click at [880, 120] on button "»" at bounding box center [868, 120] width 27 height 27
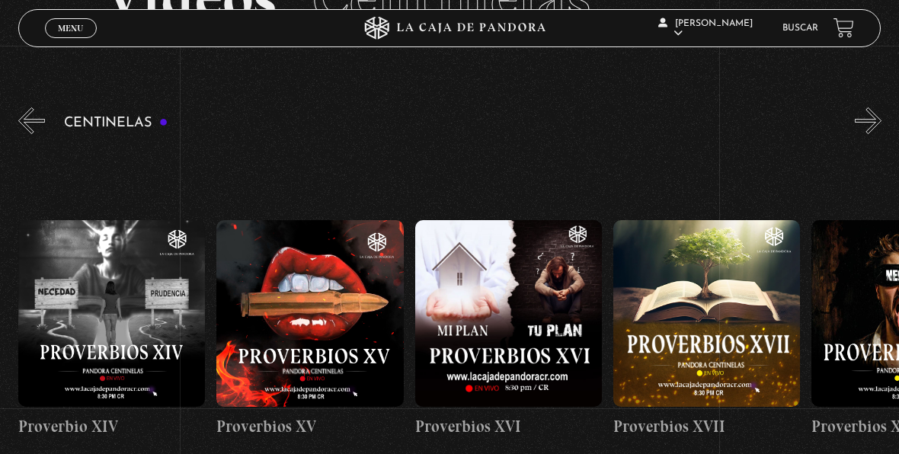
click at [880, 120] on button "»" at bounding box center [868, 120] width 27 height 27
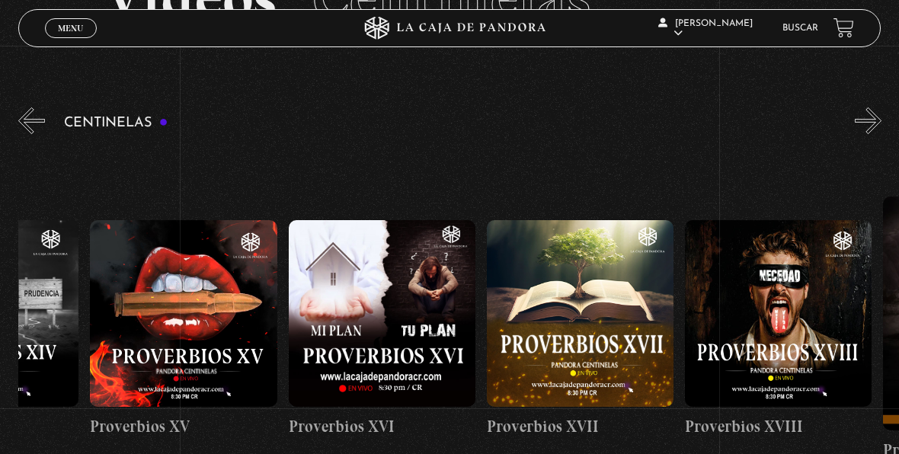
click at [880, 120] on button "»" at bounding box center [868, 120] width 27 height 27
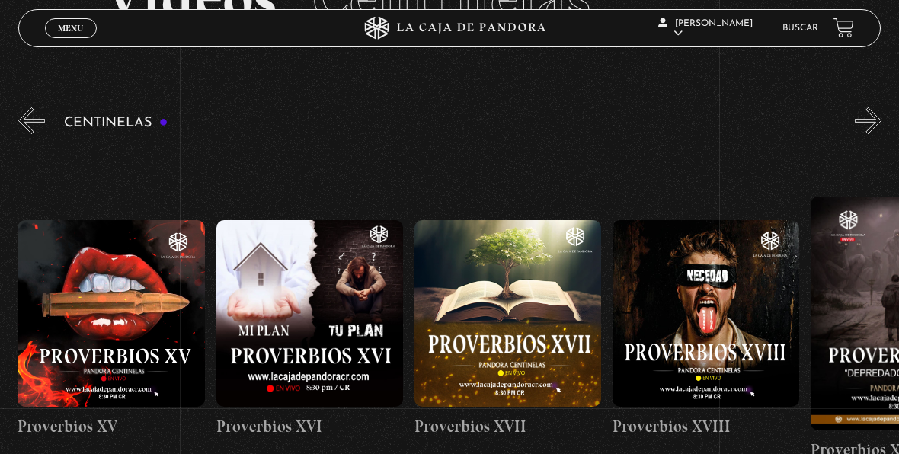
click at [880, 120] on button "»" at bounding box center [868, 120] width 27 height 27
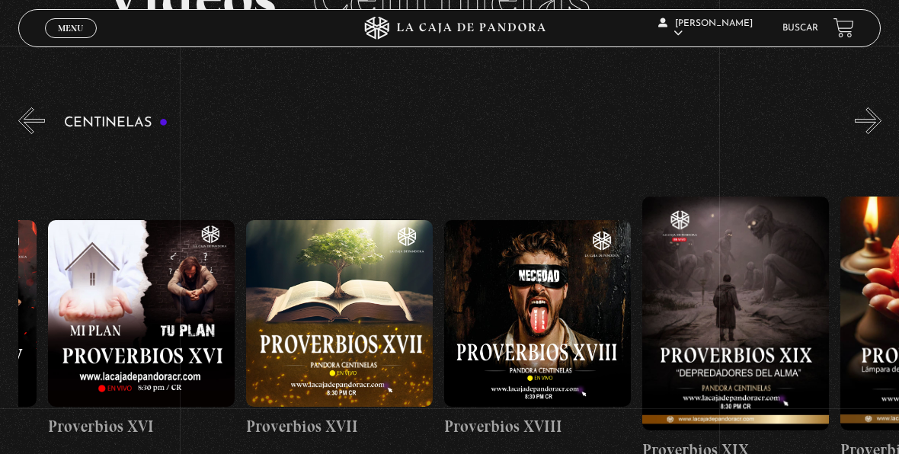
click at [880, 120] on button "»" at bounding box center [868, 120] width 27 height 27
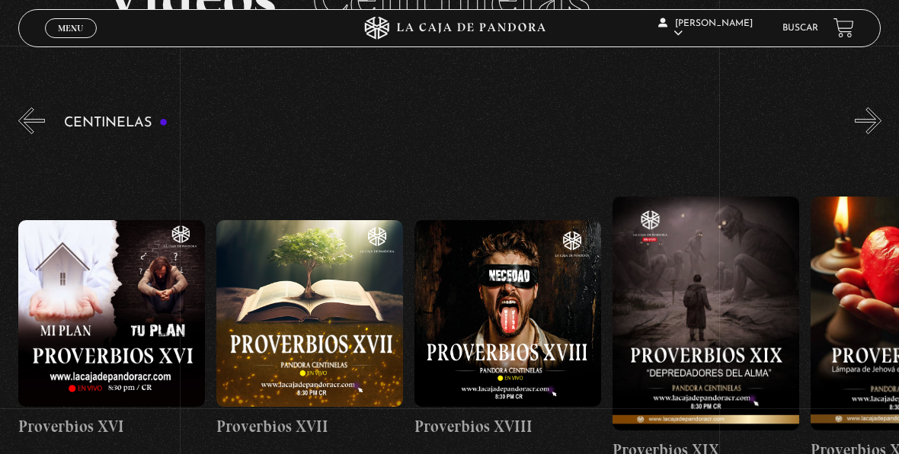
click at [880, 120] on button "»" at bounding box center [868, 120] width 27 height 27
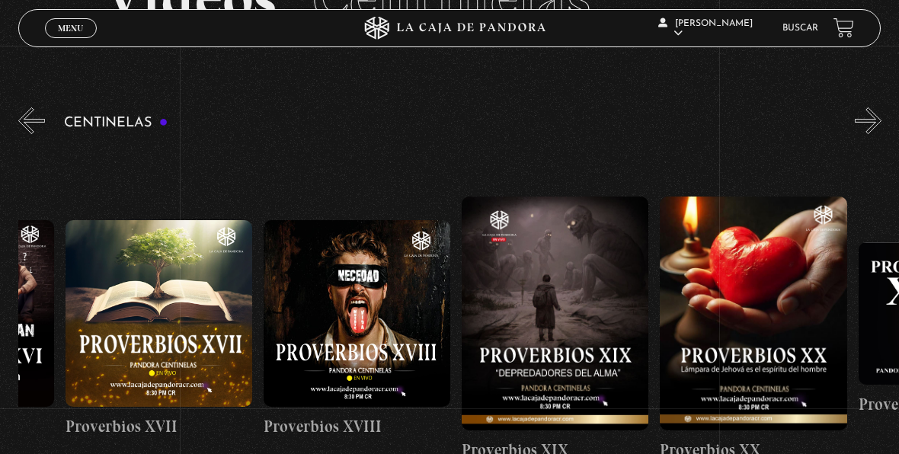
click at [880, 120] on button "»" at bounding box center [868, 120] width 27 height 27
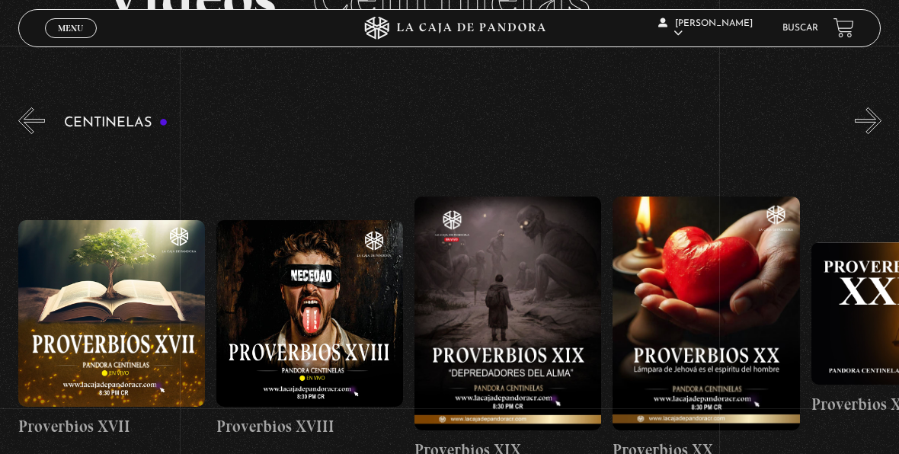
click at [880, 120] on button "»" at bounding box center [868, 120] width 27 height 27
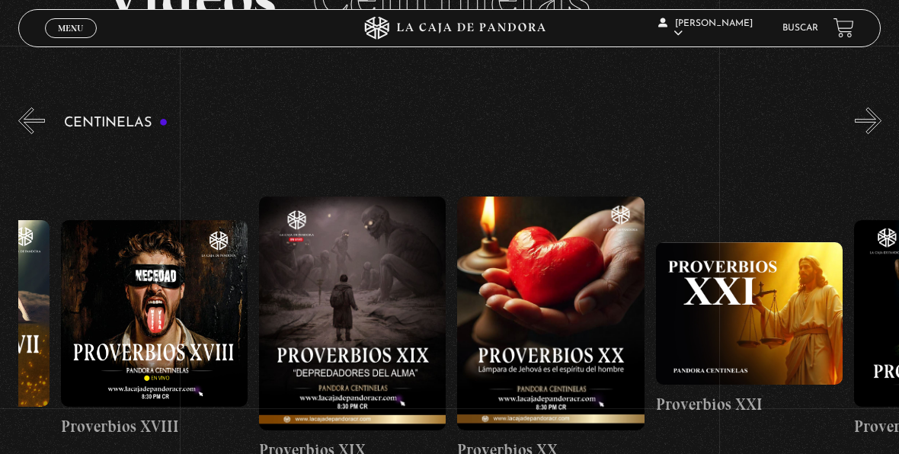
click at [880, 120] on button "»" at bounding box center [868, 120] width 27 height 27
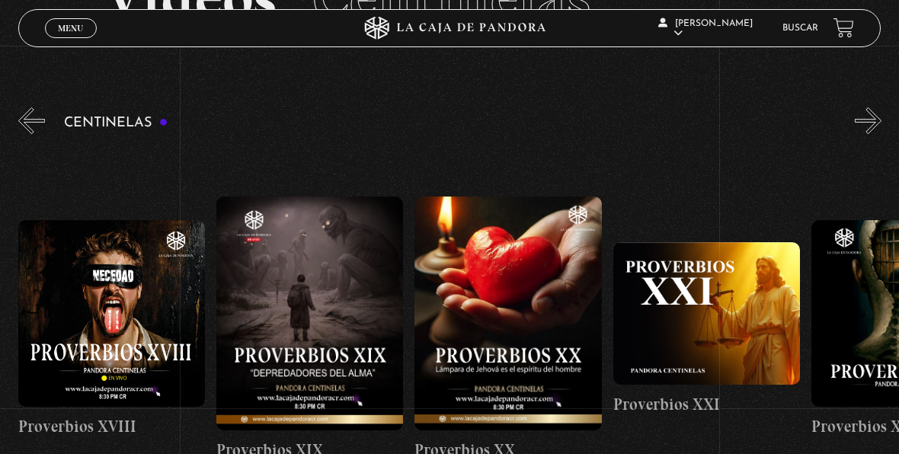
click at [880, 120] on button "»" at bounding box center [868, 120] width 27 height 27
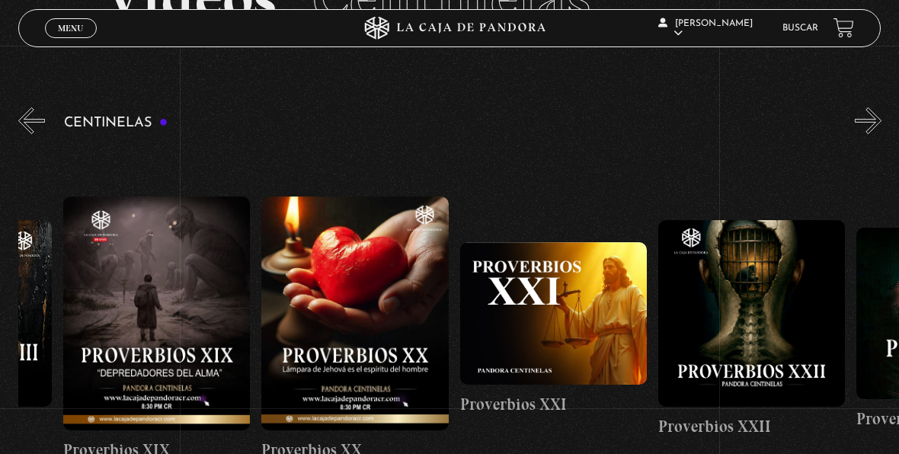
click at [880, 120] on button "»" at bounding box center [868, 120] width 27 height 27
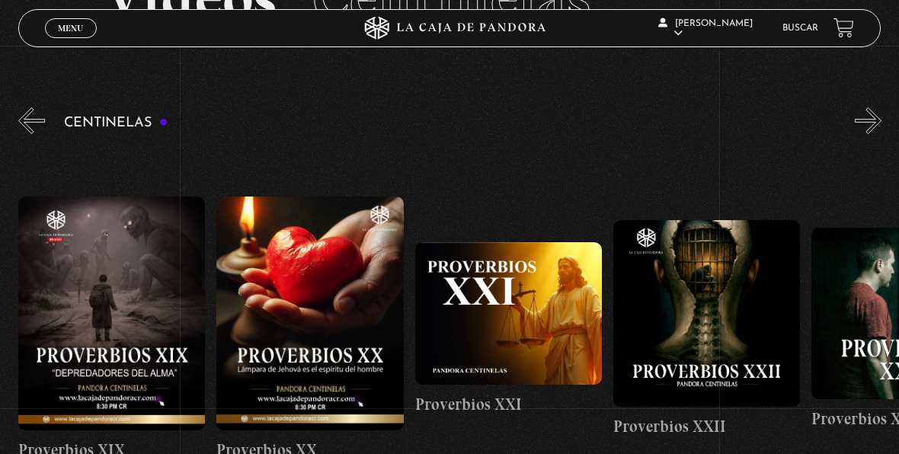
click at [880, 120] on button "»" at bounding box center [868, 120] width 27 height 27
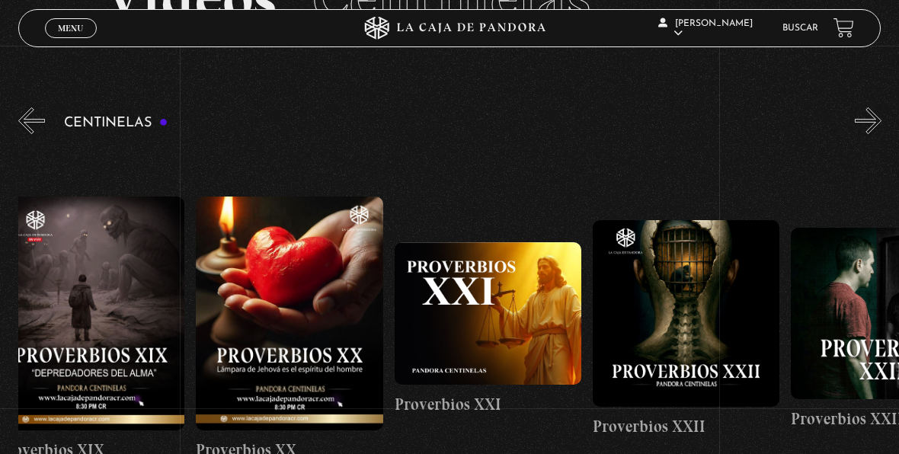
click at [880, 120] on button "»" at bounding box center [868, 120] width 27 height 27
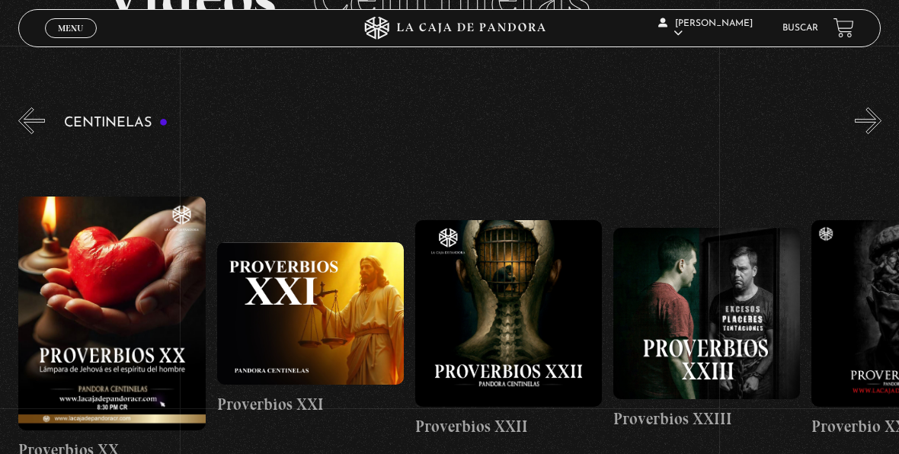
click at [880, 120] on button "»" at bounding box center [868, 120] width 27 height 27
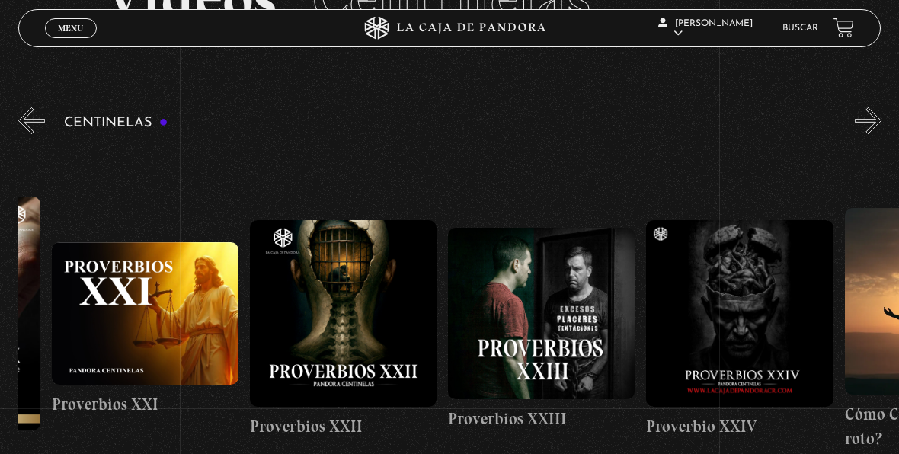
click at [880, 120] on button "»" at bounding box center [868, 120] width 27 height 27
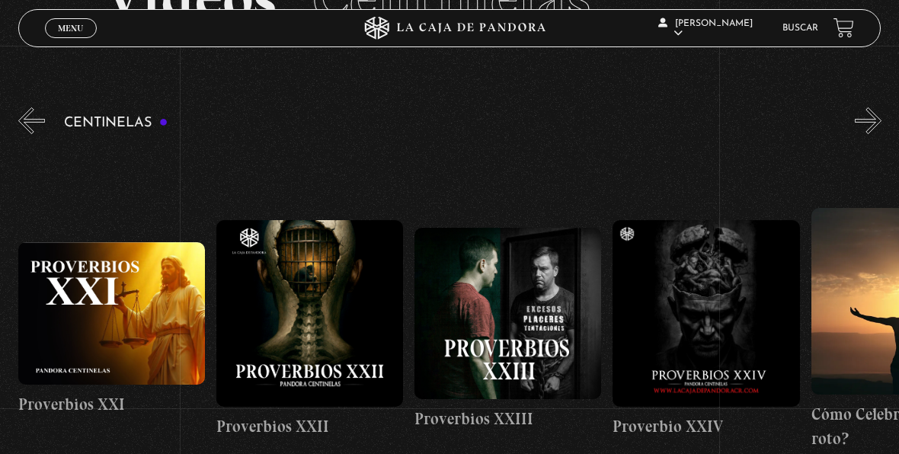
click at [880, 120] on button "»" at bounding box center [868, 120] width 27 height 27
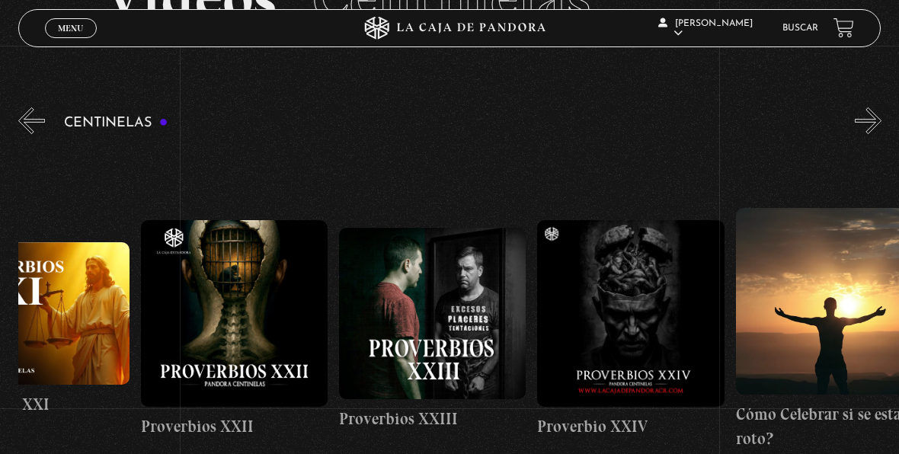
click at [880, 120] on button "»" at bounding box center [868, 120] width 27 height 27
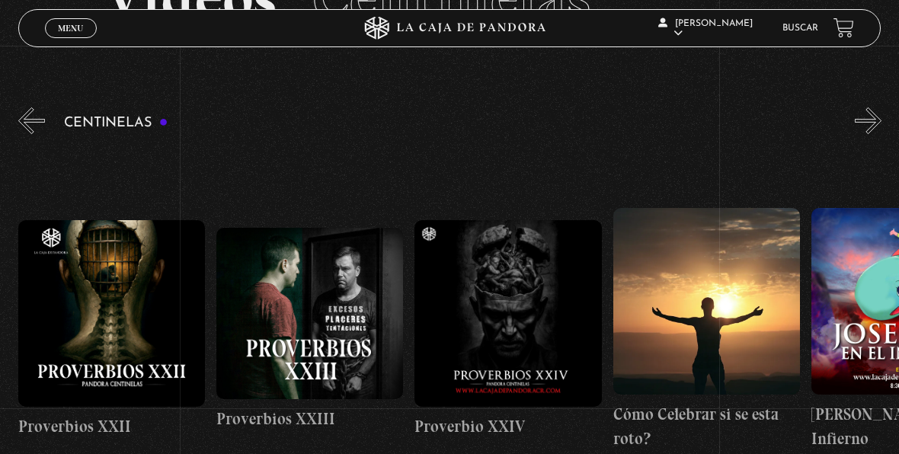
click at [880, 120] on button "»" at bounding box center [868, 120] width 27 height 27
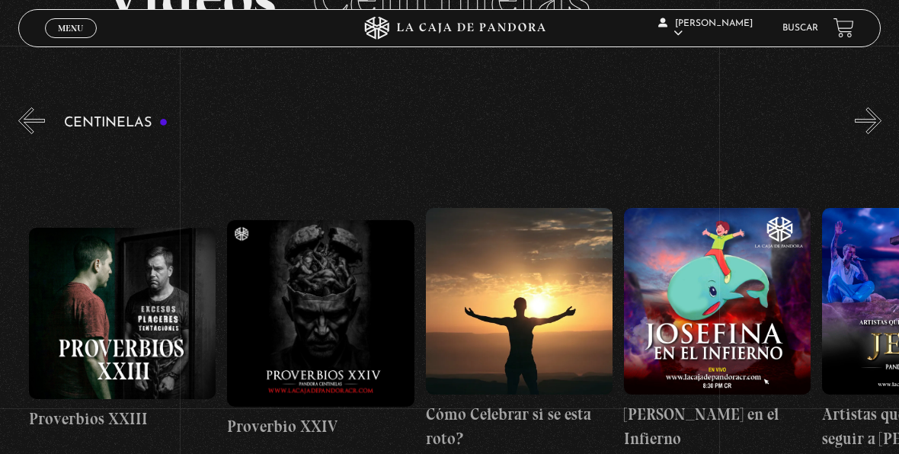
scroll to position [0, 4956]
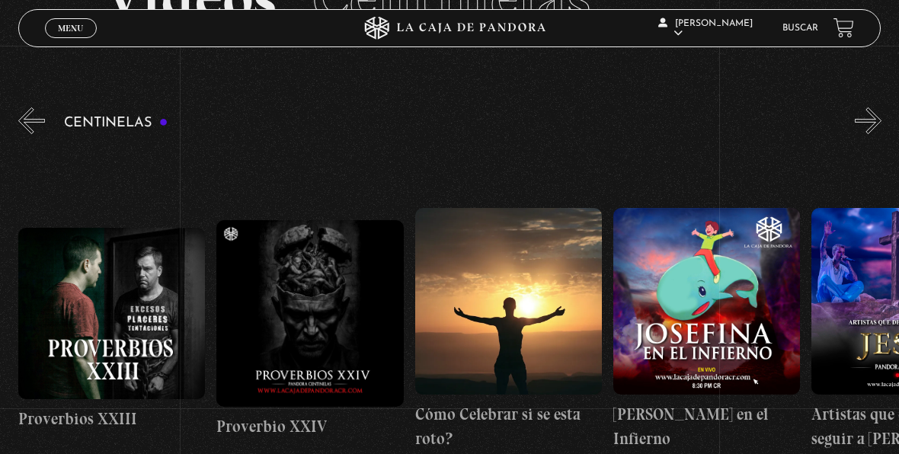
click at [880, 120] on button "»" at bounding box center [868, 120] width 27 height 27
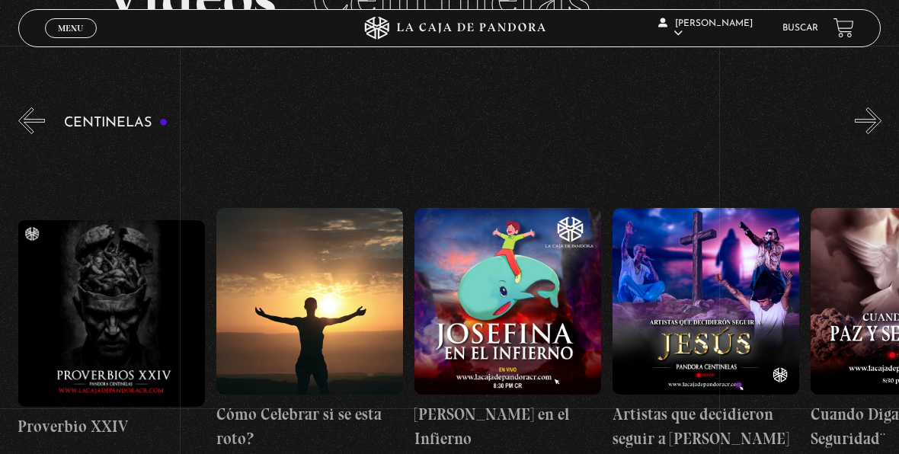
click at [880, 120] on button "»" at bounding box center [868, 120] width 27 height 27
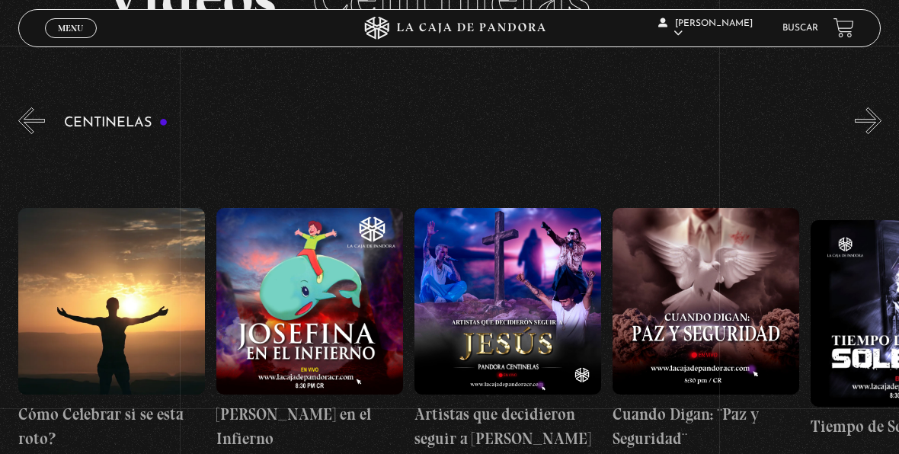
click at [880, 120] on button "»" at bounding box center [868, 120] width 27 height 27
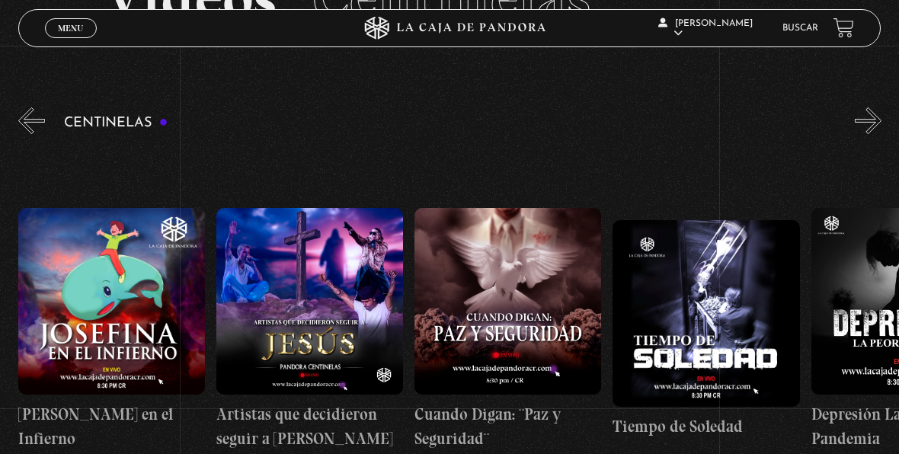
click at [880, 120] on button "»" at bounding box center [868, 120] width 27 height 27
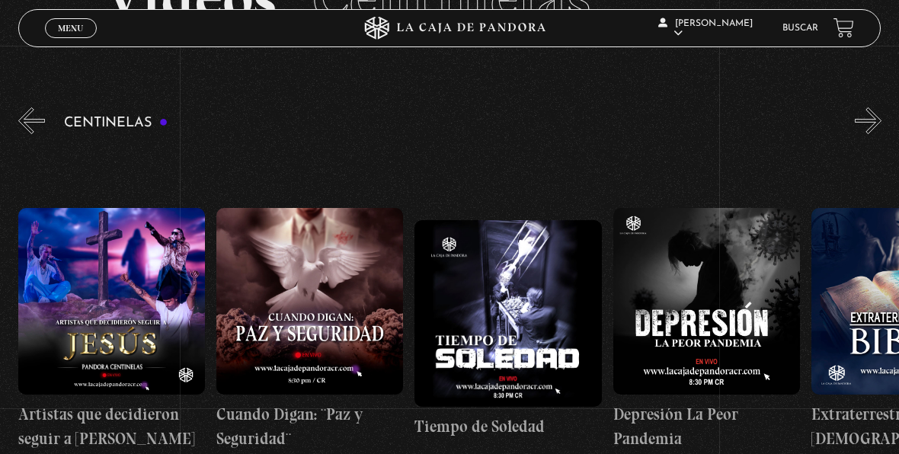
click at [880, 120] on button "»" at bounding box center [868, 120] width 27 height 27
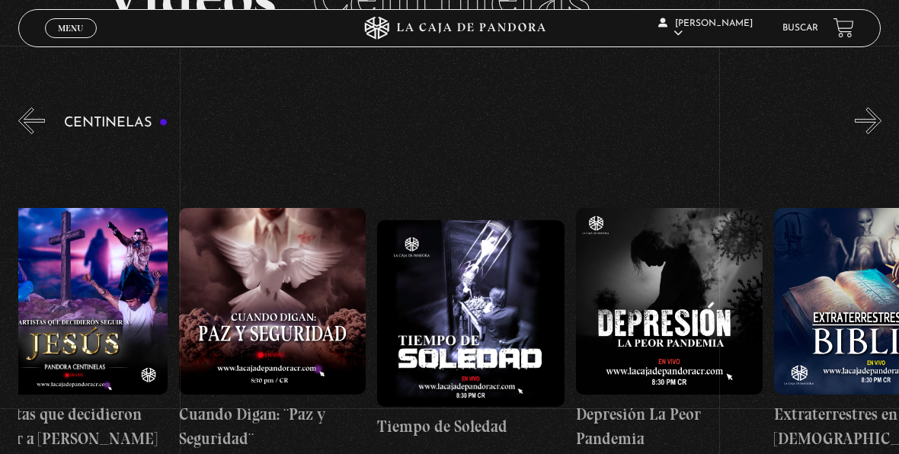
click at [880, 120] on button "»" at bounding box center [868, 120] width 27 height 27
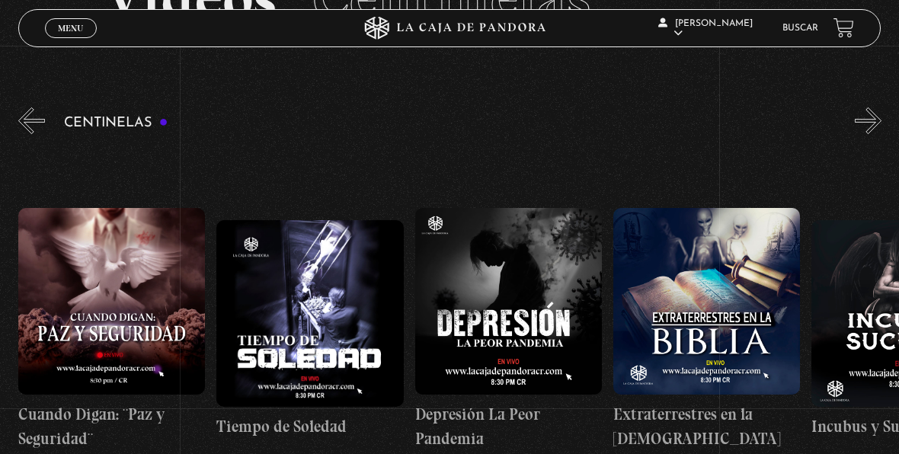
click at [880, 120] on button "»" at bounding box center [868, 120] width 27 height 27
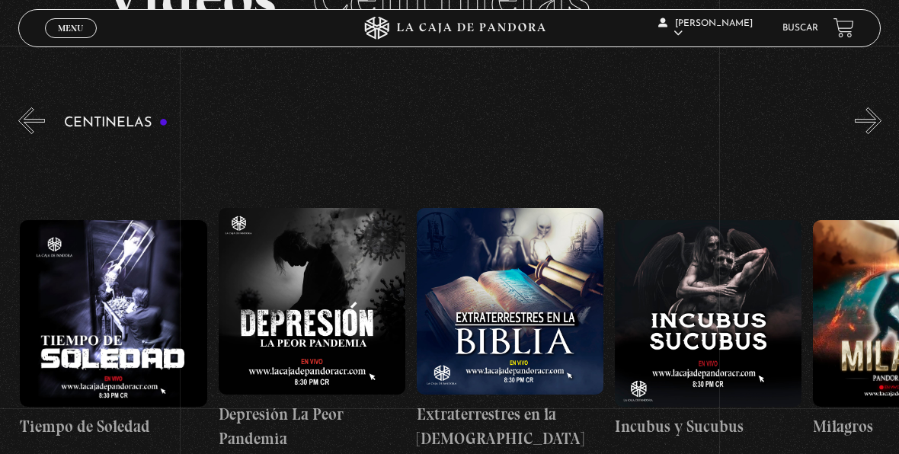
scroll to position [0, 6145]
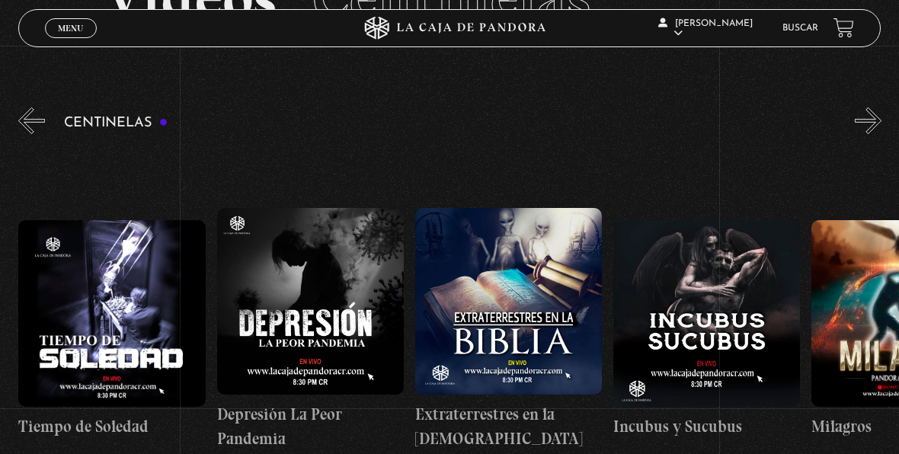
click at [880, 120] on button "»" at bounding box center [868, 120] width 27 height 27
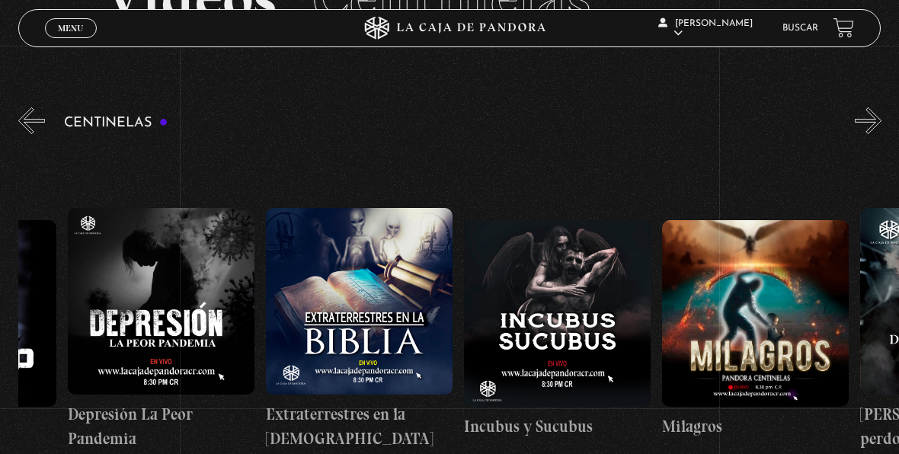
click at [880, 120] on button "»" at bounding box center [868, 120] width 27 height 27
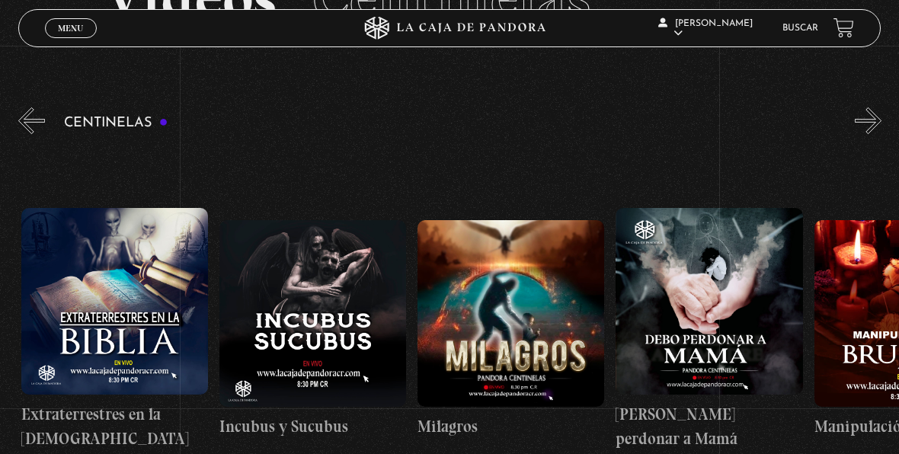
click at [880, 120] on button "»" at bounding box center [868, 120] width 27 height 27
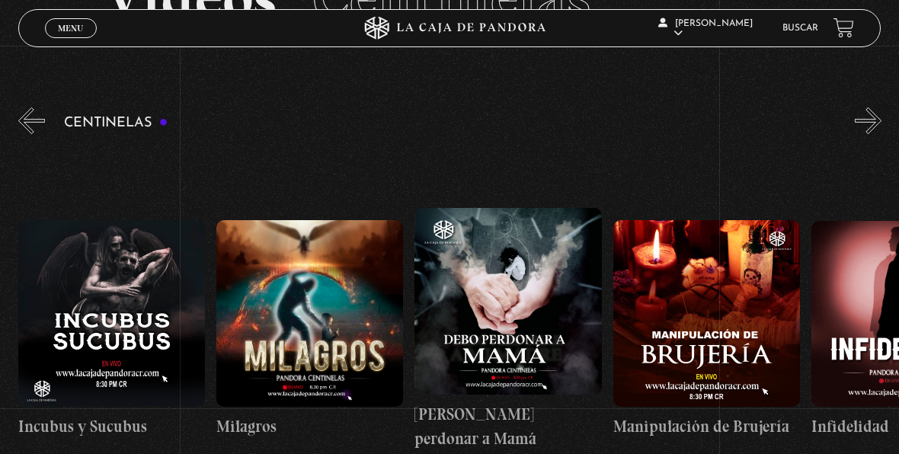
click at [880, 120] on button "»" at bounding box center [868, 120] width 27 height 27
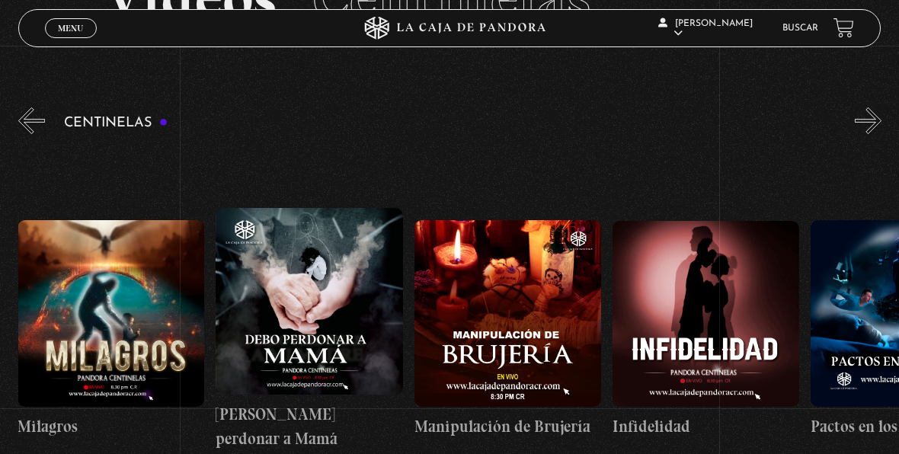
click at [880, 120] on button "»" at bounding box center [868, 120] width 27 height 27
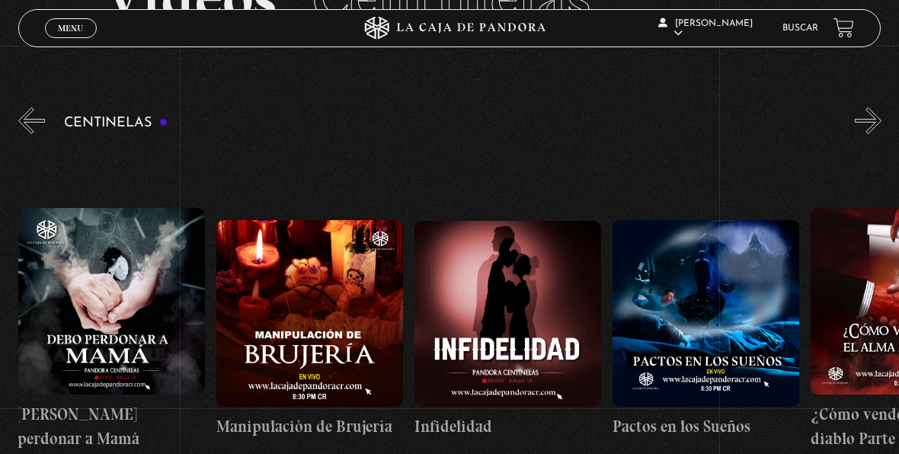
scroll to position [0, 7137]
click at [880, 120] on button "»" at bounding box center [868, 120] width 27 height 27
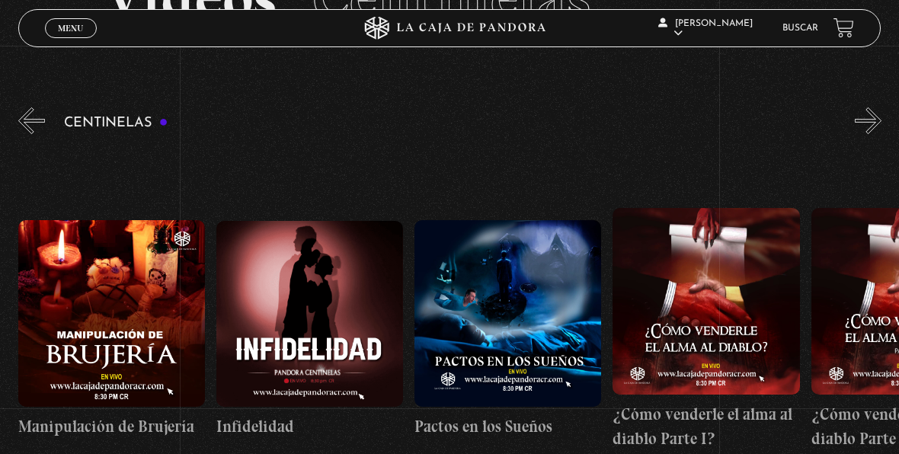
click at [880, 120] on button "»" at bounding box center [868, 120] width 27 height 27
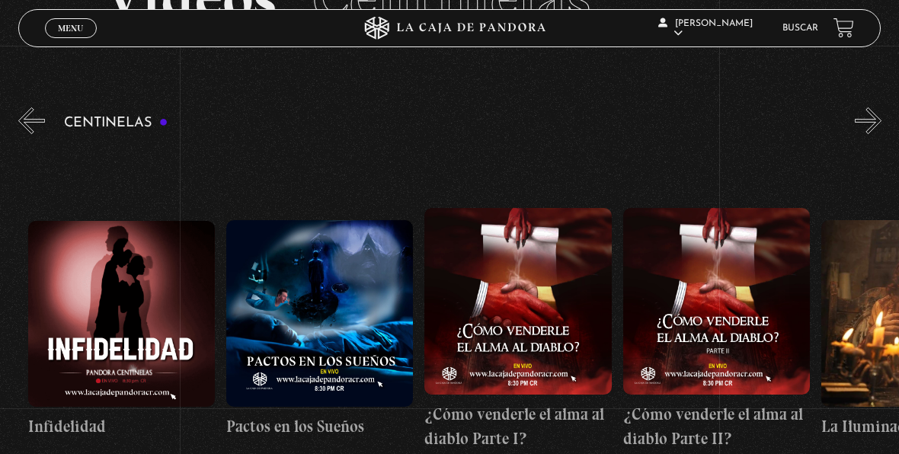
click at [880, 120] on button "»" at bounding box center [868, 120] width 27 height 27
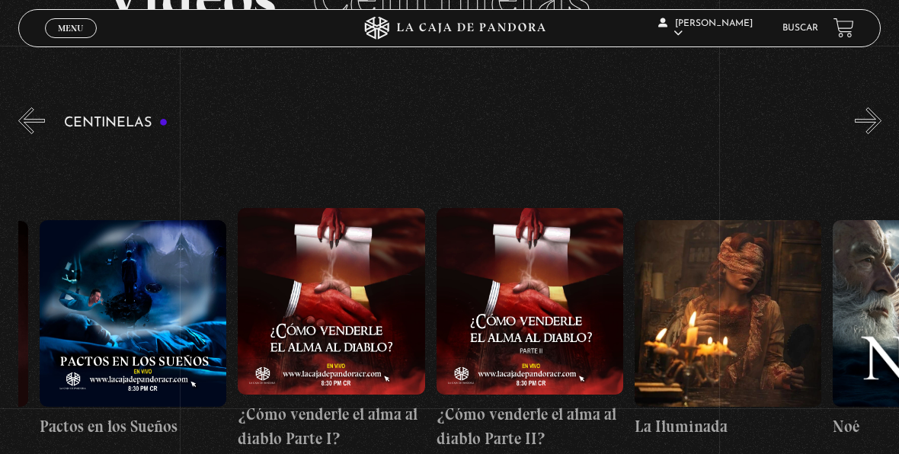
click at [880, 120] on button "»" at bounding box center [868, 120] width 27 height 27
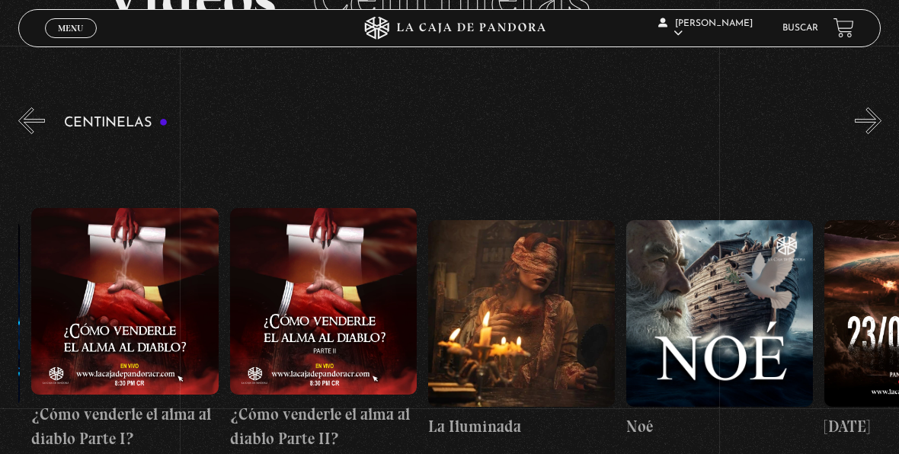
click at [880, 120] on button "»" at bounding box center [868, 120] width 27 height 27
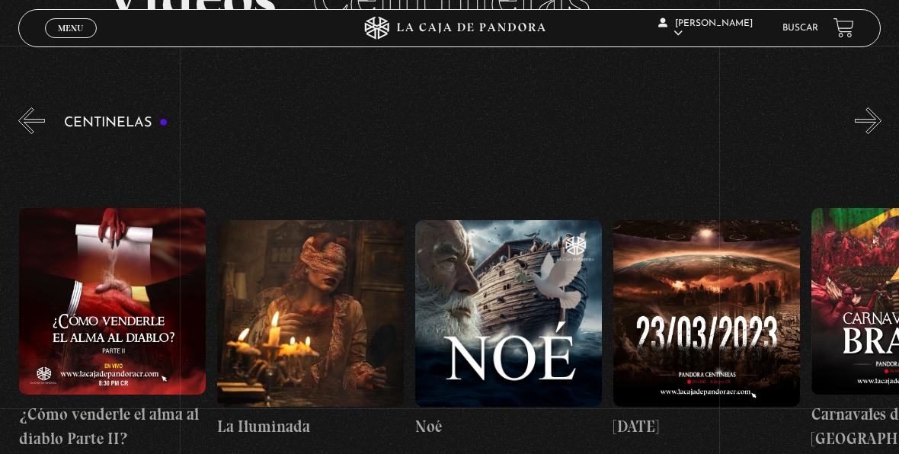
click at [880, 120] on button "»" at bounding box center [868, 120] width 27 height 27
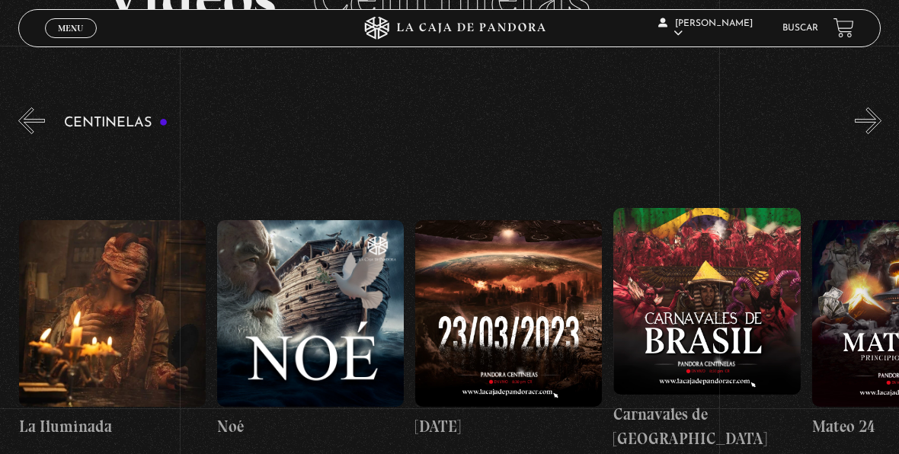
scroll to position [0, 8326]
click at [880, 120] on button "»" at bounding box center [868, 120] width 27 height 27
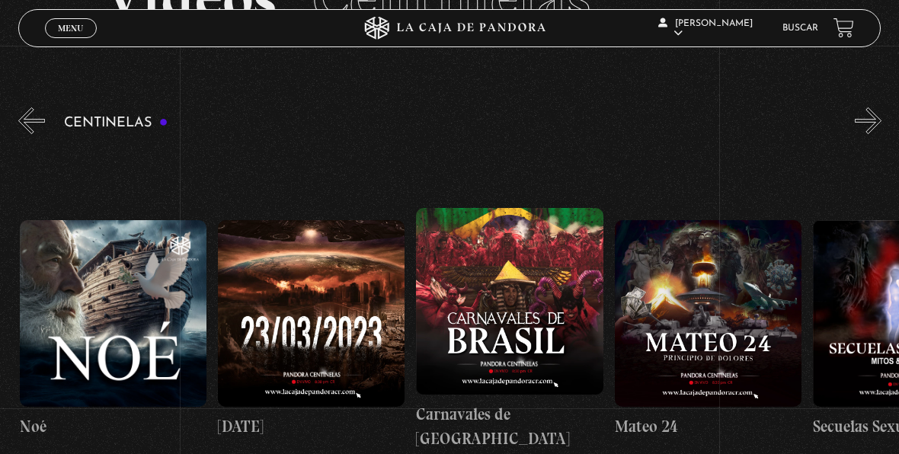
scroll to position [0, 8524]
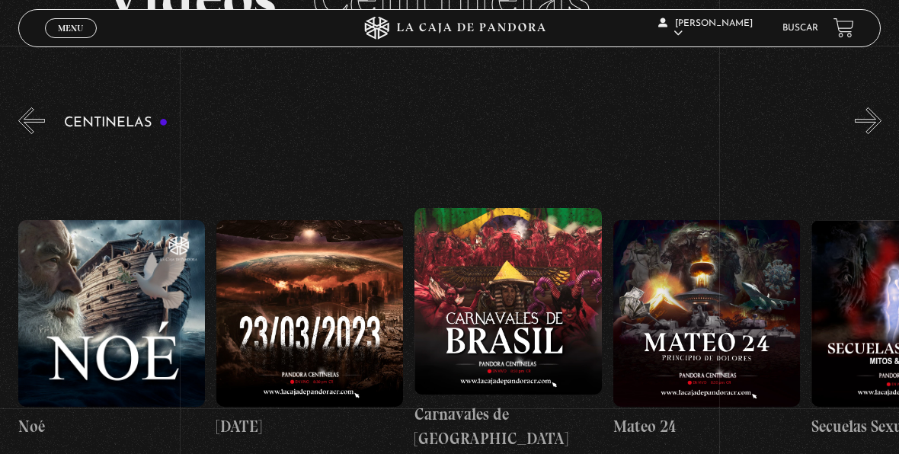
click at [880, 120] on button "»" at bounding box center [868, 120] width 27 height 27
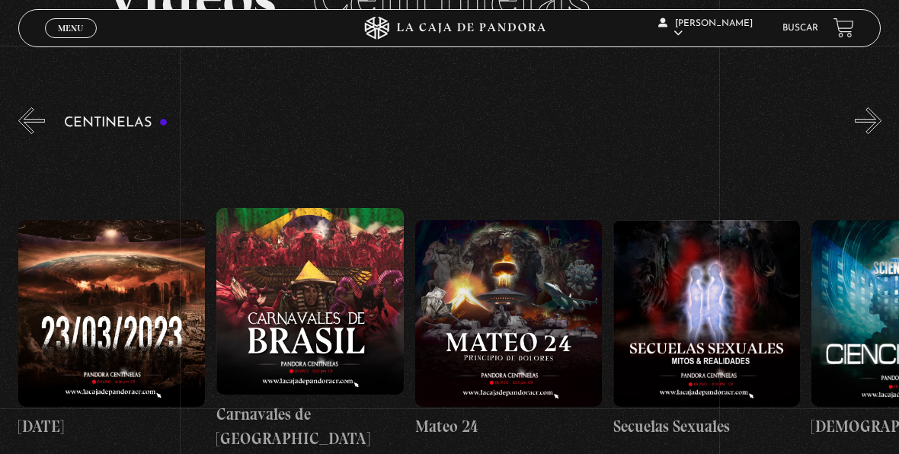
click at [880, 120] on button "»" at bounding box center [868, 120] width 27 height 27
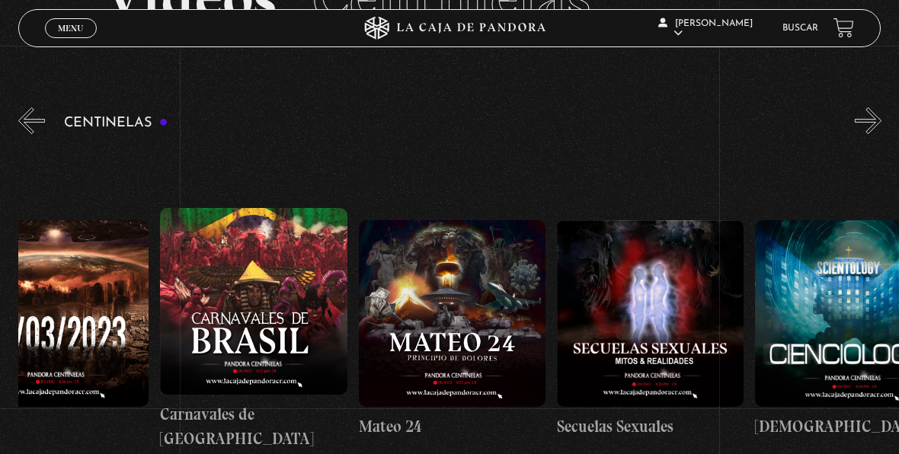
click at [880, 120] on button "»" at bounding box center [868, 120] width 27 height 27
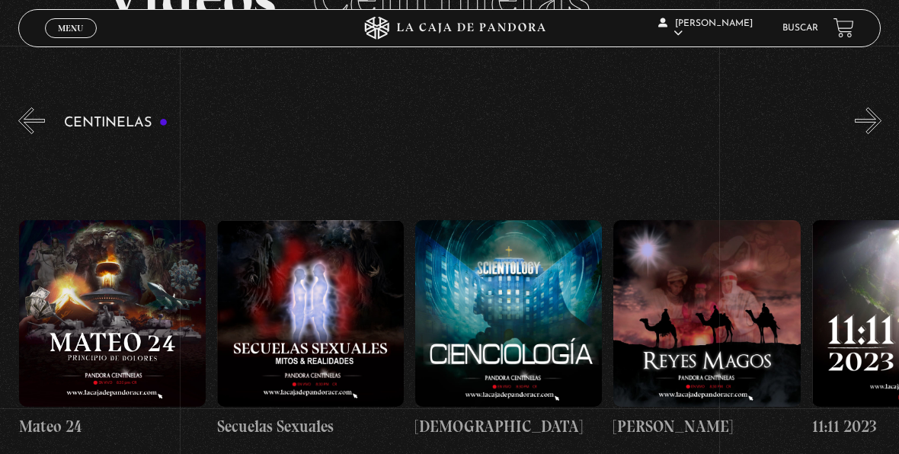
scroll to position [0, 9119]
click at [880, 120] on button "»" at bounding box center [868, 120] width 27 height 27
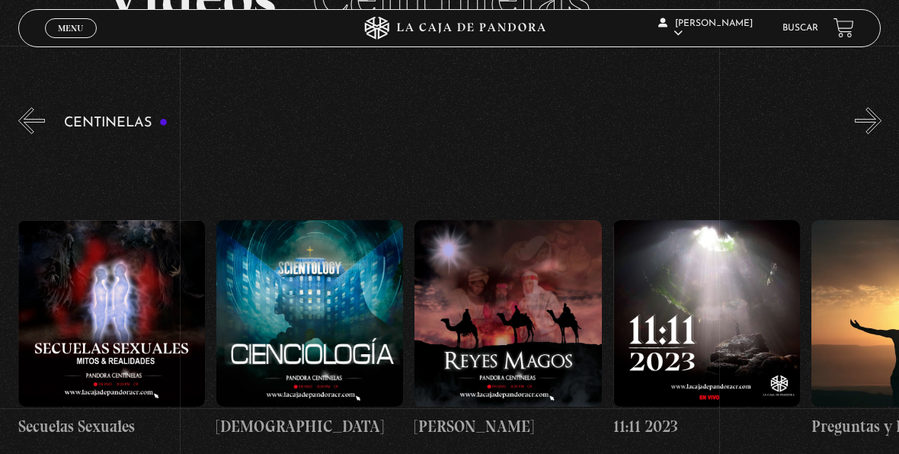
scroll to position [0, 9318]
click at [880, 120] on button "»" at bounding box center [868, 120] width 27 height 27
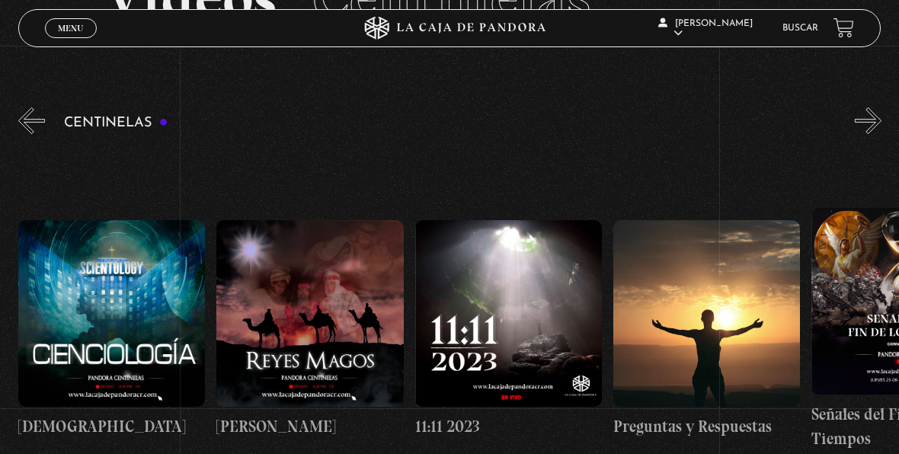
click at [880, 120] on button "»" at bounding box center [868, 120] width 27 height 27
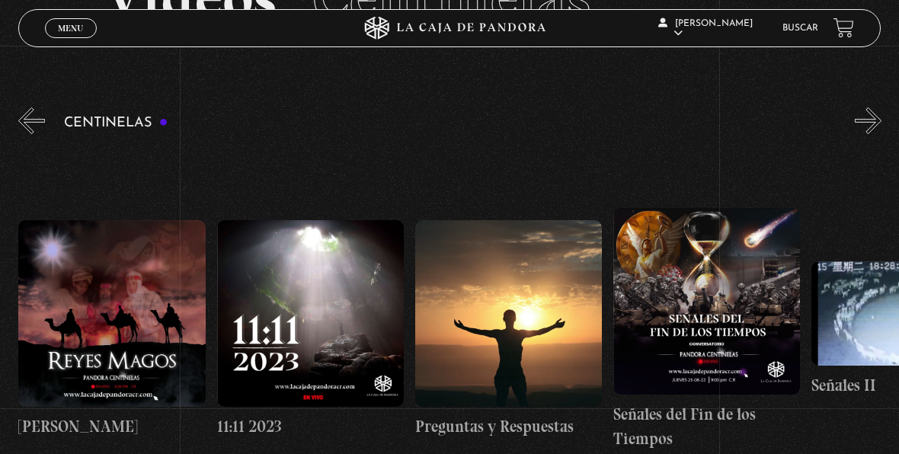
click at [880, 120] on button "»" at bounding box center [868, 120] width 27 height 27
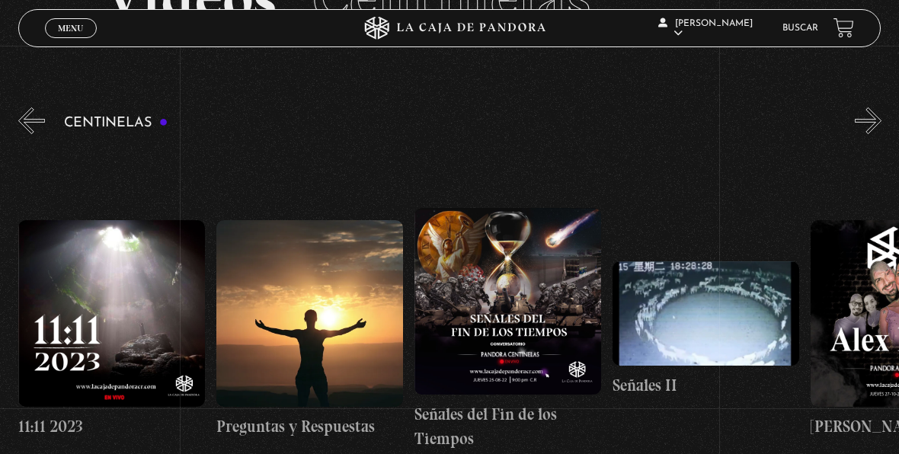
click at [880, 120] on button "»" at bounding box center [868, 120] width 27 height 27
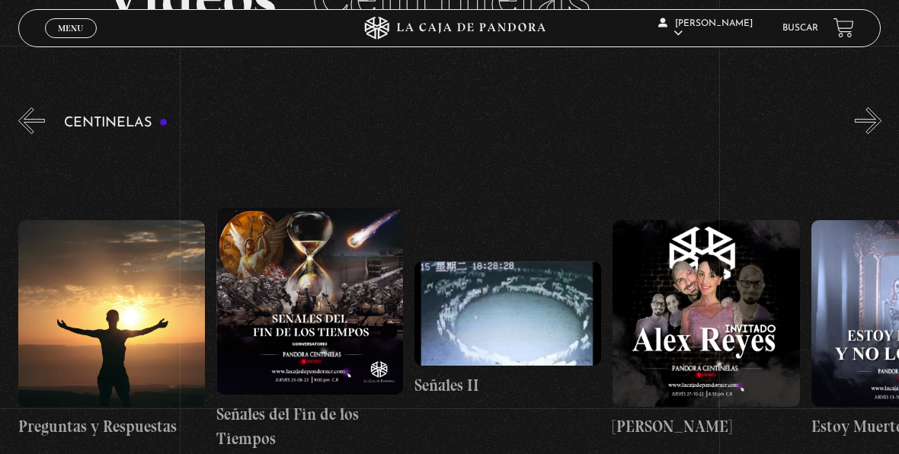
click at [880, 120] on button "»" at bounding box center [868, 120] width 27 height 27
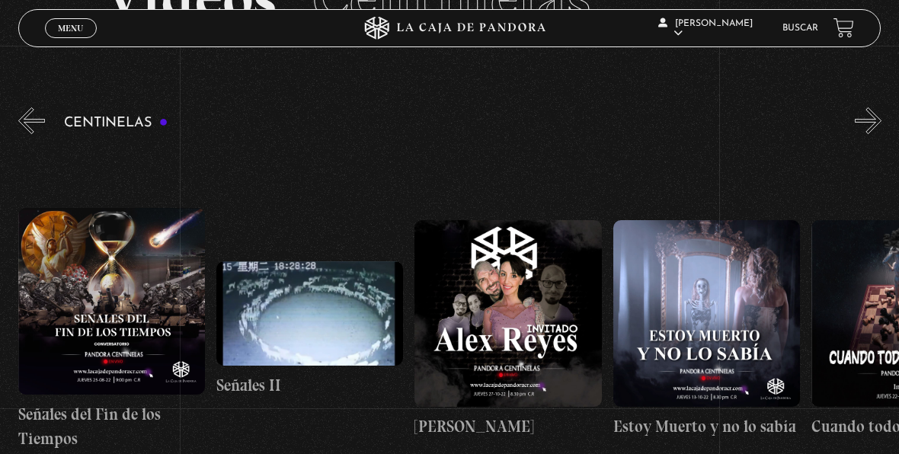
click at [880, 120] on button "»" at bounding box center [868, 120] width 27 height 27
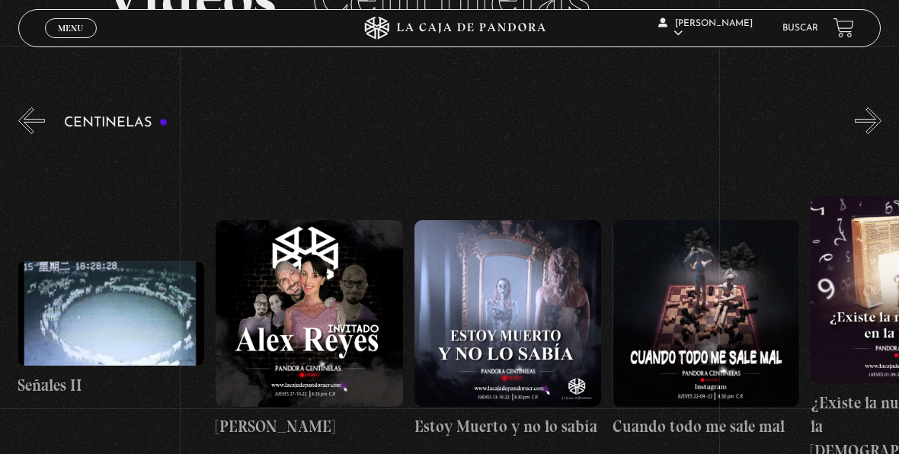
click at [880, 120] on button "»" at bounding box center [868, 120] width 27 height 27
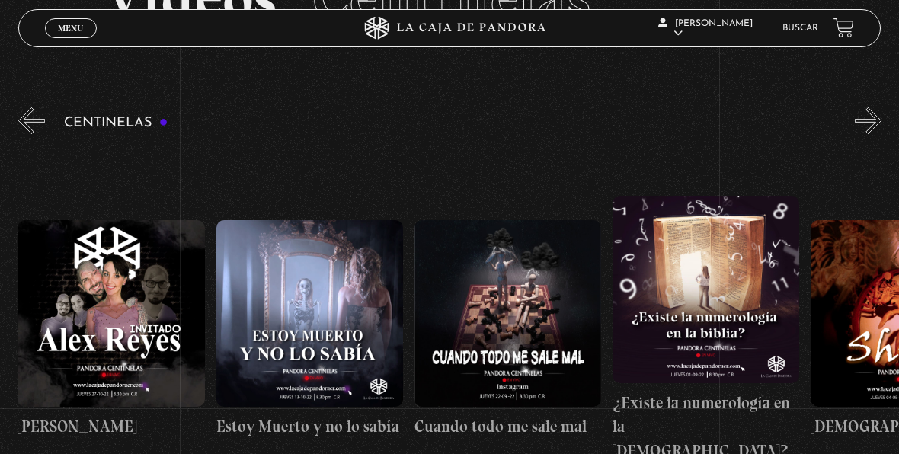
click at [880, 120] on button "»" at bounding box center [868, 120] width 27 height 27
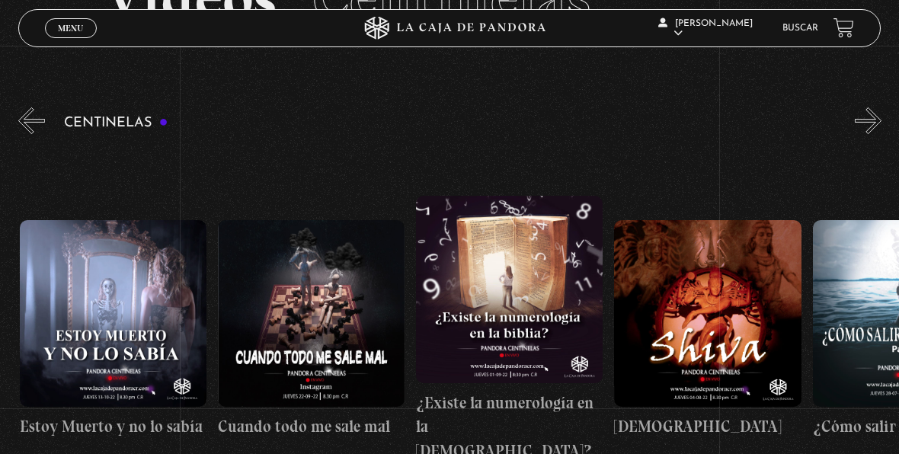
scroll to position [0, 10904]
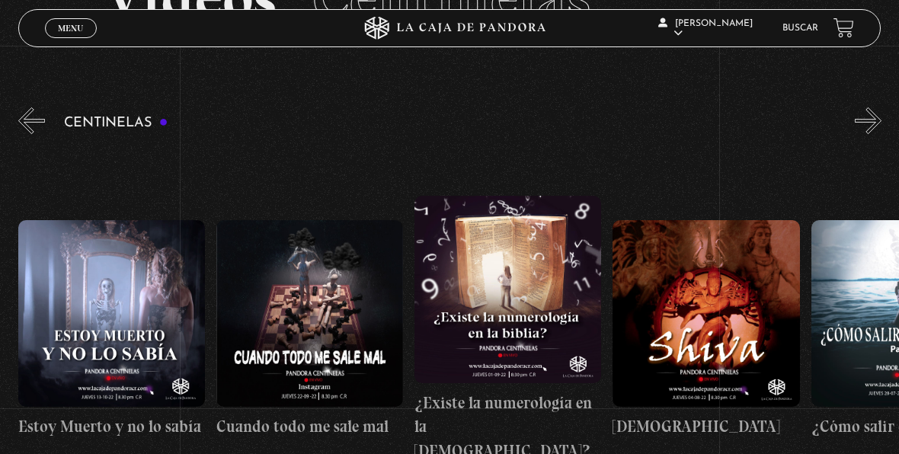
click at [880, 120] on button "»" at bounding box center [868, 120] width 27 height 27
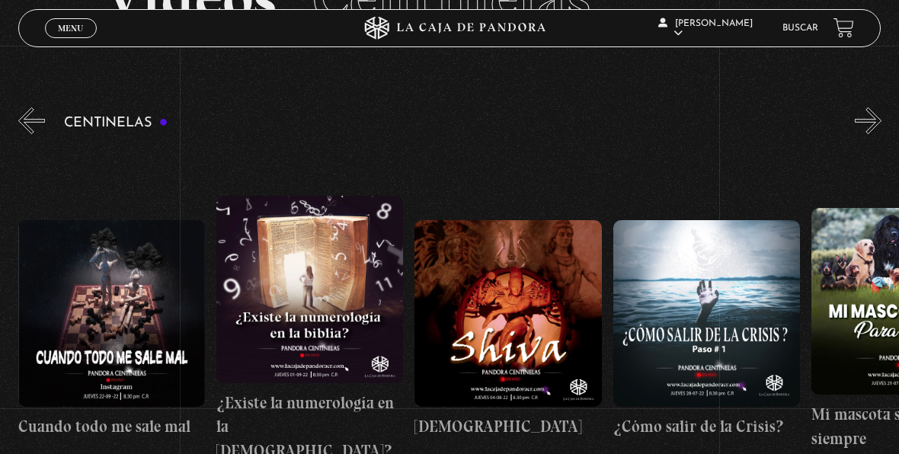
click at [880, 120] on button "»" at bounding box center [868, 120] width 27 height 27
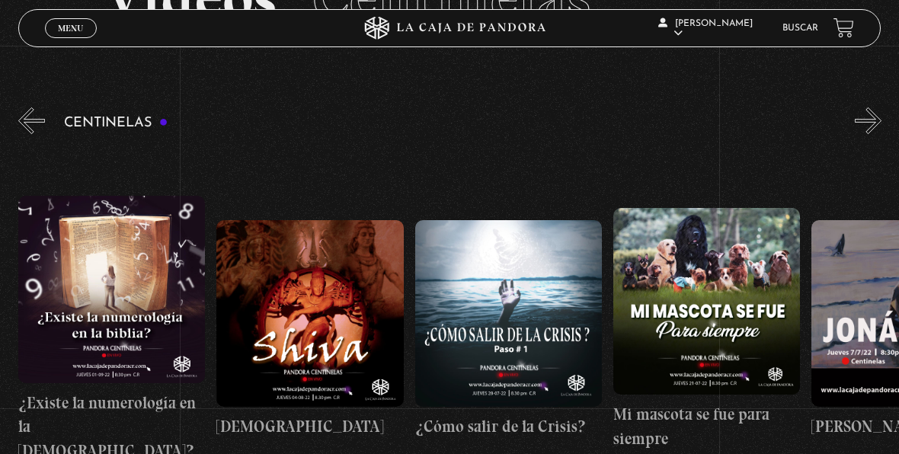
click at [880, 120] on button "»" at bounding box center [868, 120] width 27 height 27
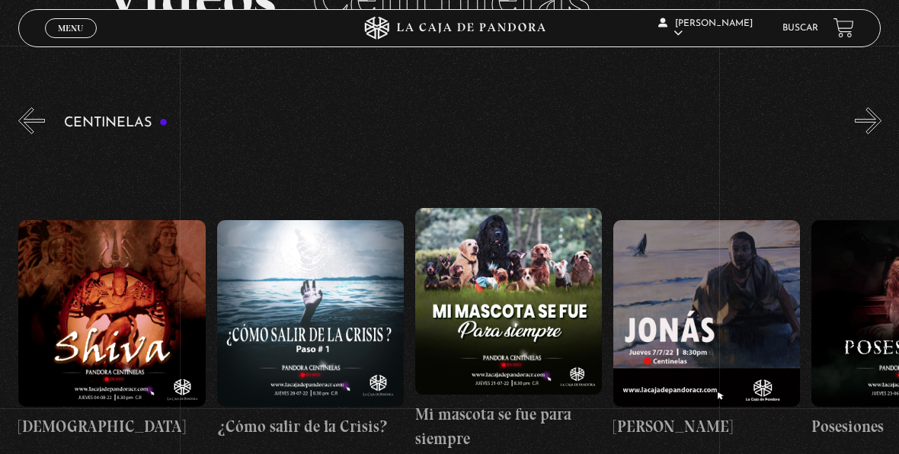
scroll to position [0, 11498]
click at [880, 120] on button "»" at bounding box center [868, 120] width 27 height 27
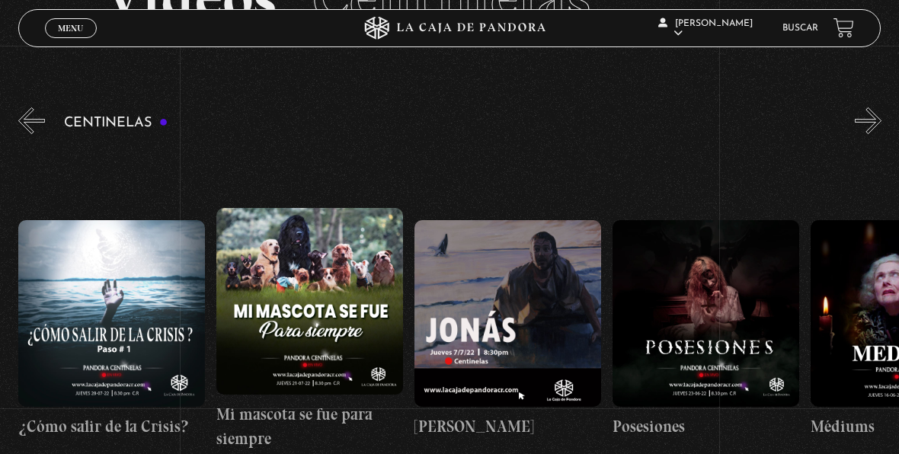
click at [880, 120] on button "»" at bounding box center [868, 120] width 27 height 27
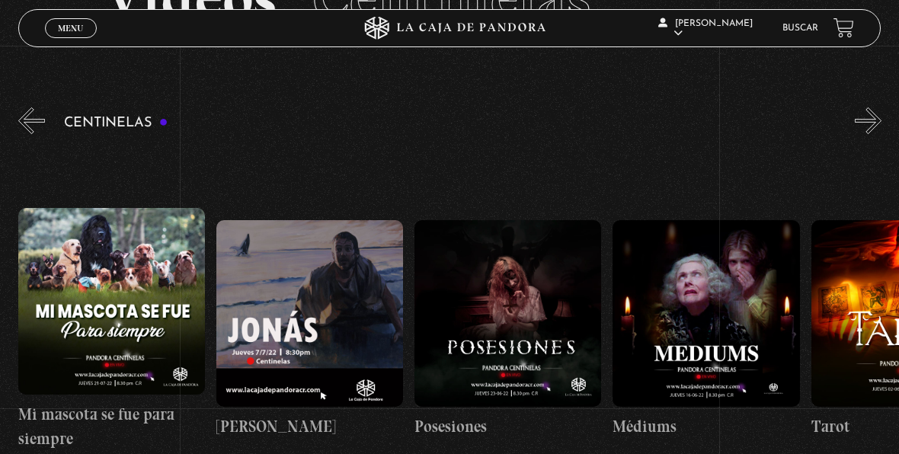
click at [880, 120] on button "»" at bounding box center [868, 120] width 27 height 27
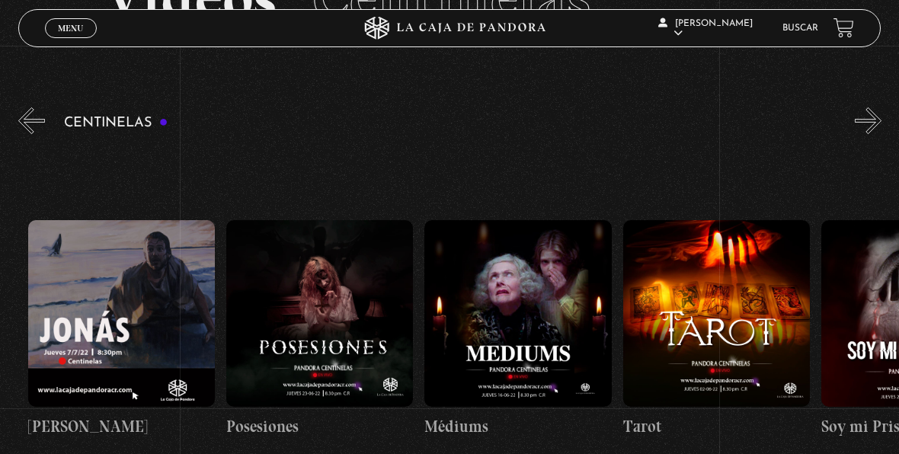
scroll to position [0, 12093]
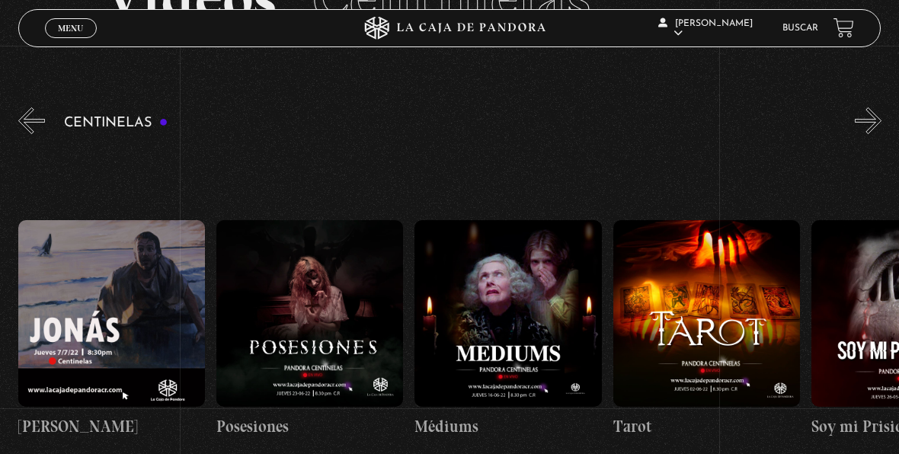
click at [880, 120] on button "»" at bounding box center [868, 120] width 27 height 27
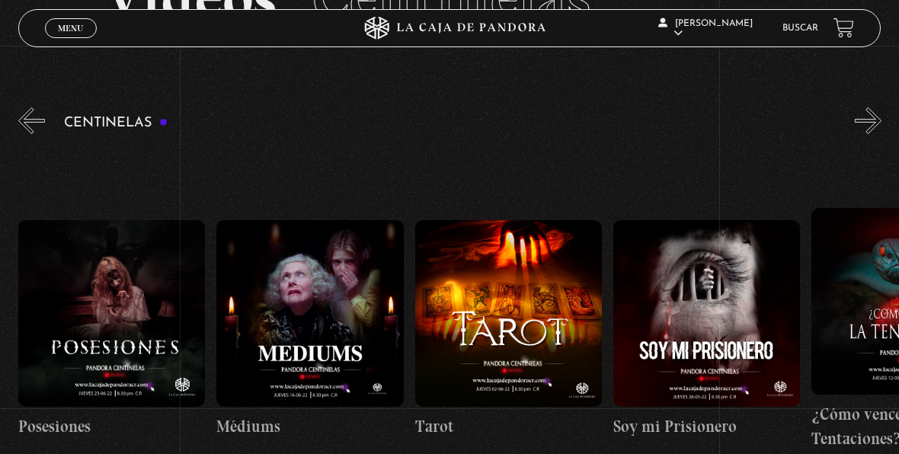
click at [880, 120] on button "»" at bounding box center [868, 120] width 27 height 27
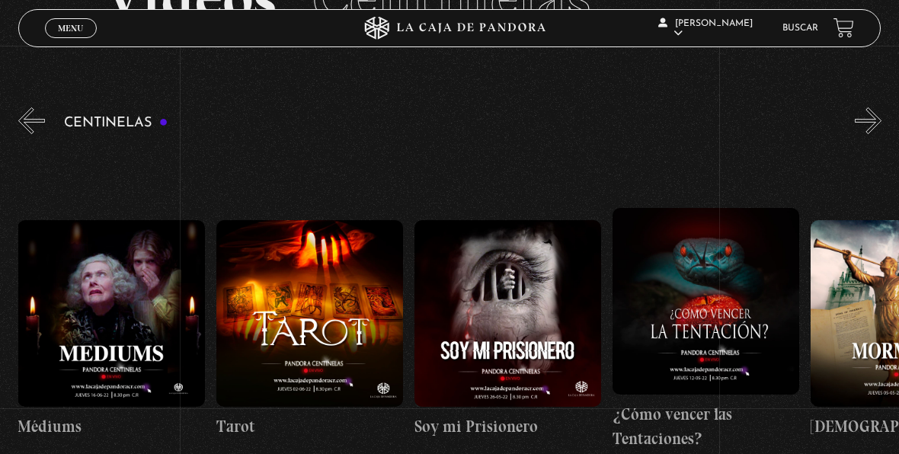
click at [880, 120] on button "»" at bounding box center [868, 120] width 27 height 27
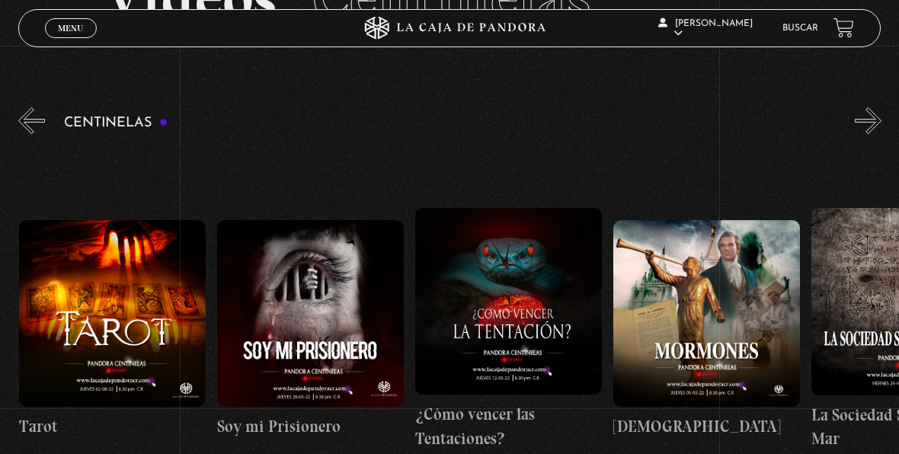
click at [880, 120] on button "»" at bounding box center [868, 120] width 27 height 27
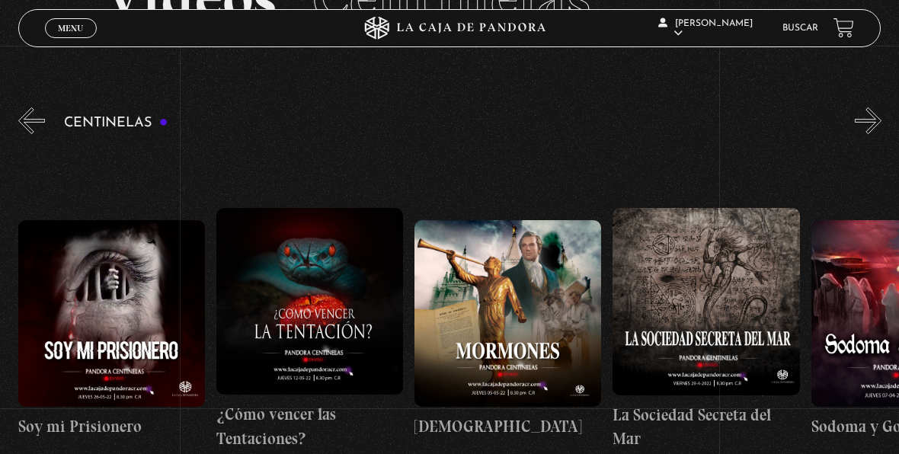
click at [880, 120] on button "»" at bounding box center [868, 120] width 27 height 27
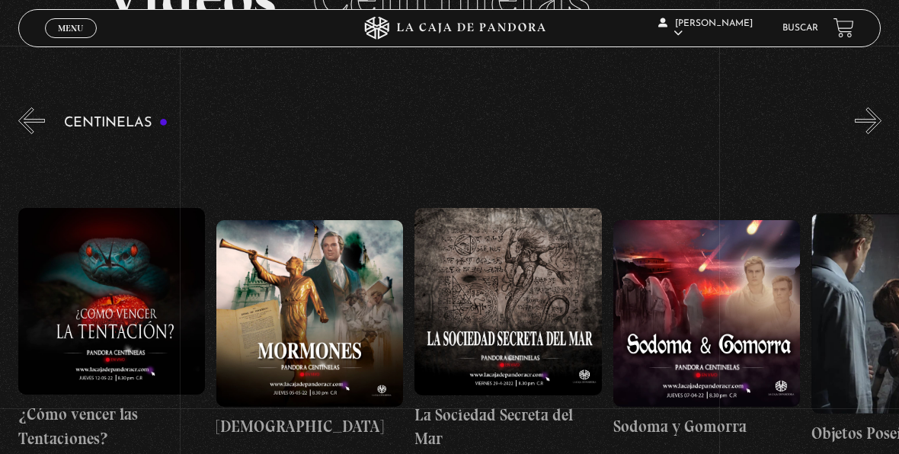
scroll to position [0, 13084]
click at [467, 254] on figure at bounding box center [507, 301] width 187 height 187
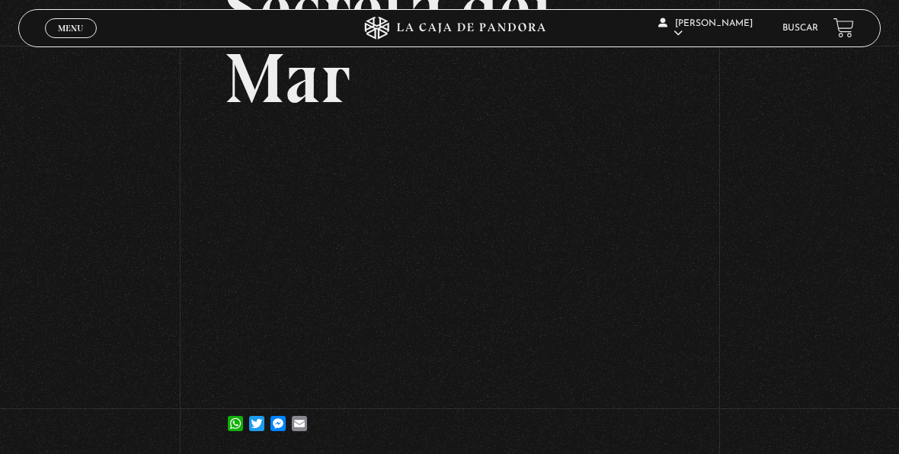
scroll to position [220, 0]
